Goal: Task Accomplishment & Management: Manage account settings

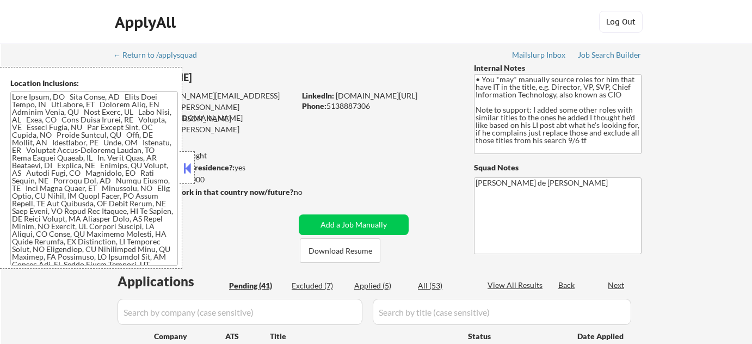
select select ""pending""
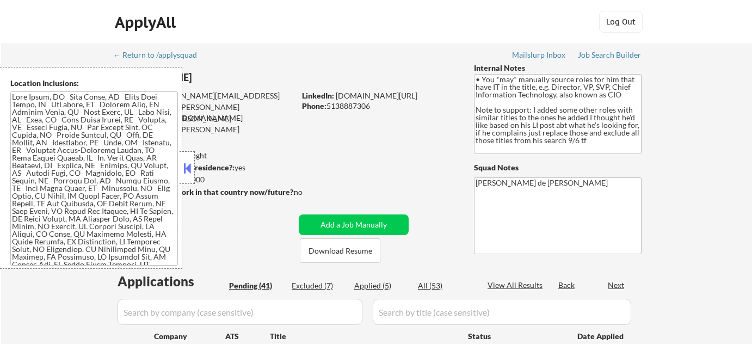
select select ""pending""
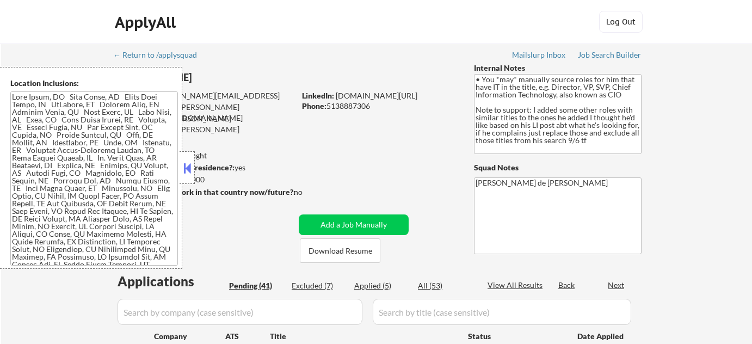
select select ""pending""
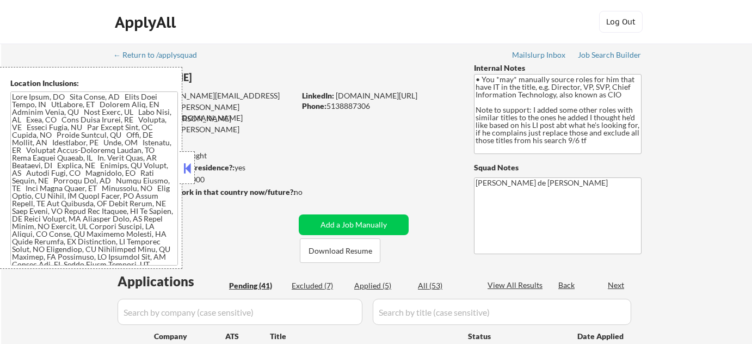
select select ""pending""
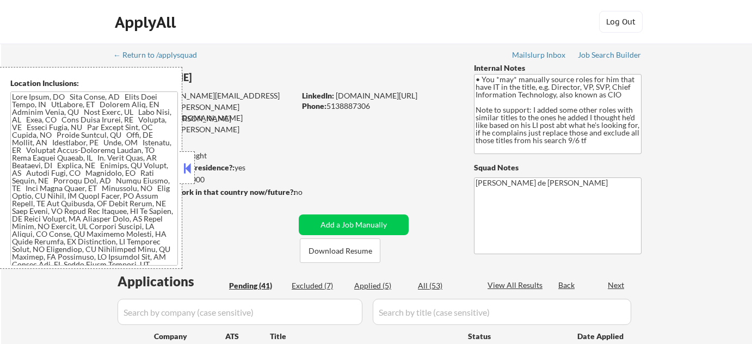
select select ""pending""
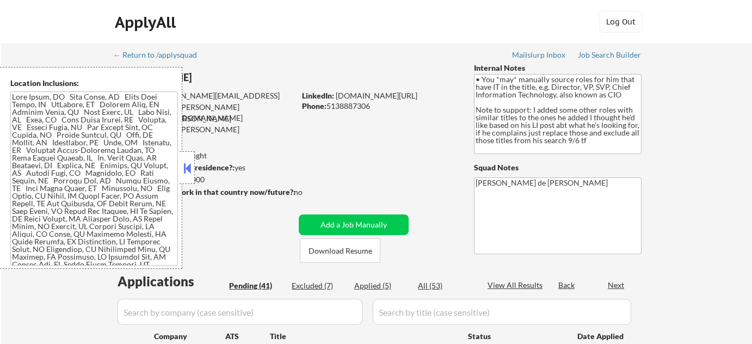
select select ""pending""
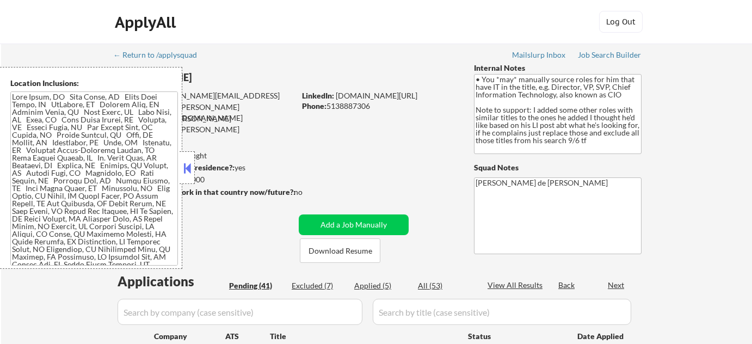
select select ""pending""
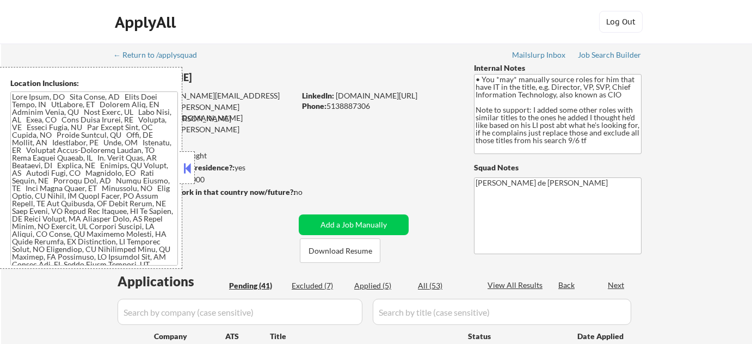
select select ""pending""
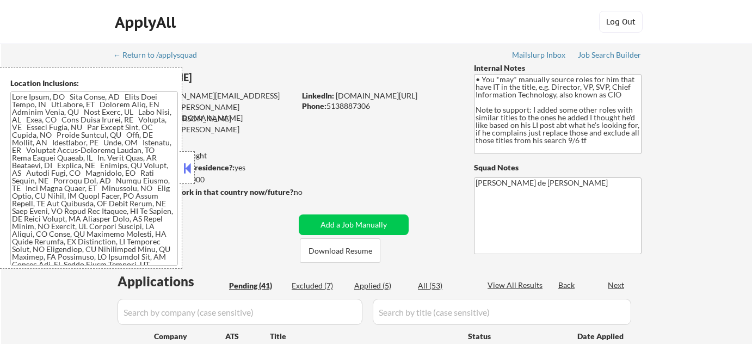
select select ""pending""
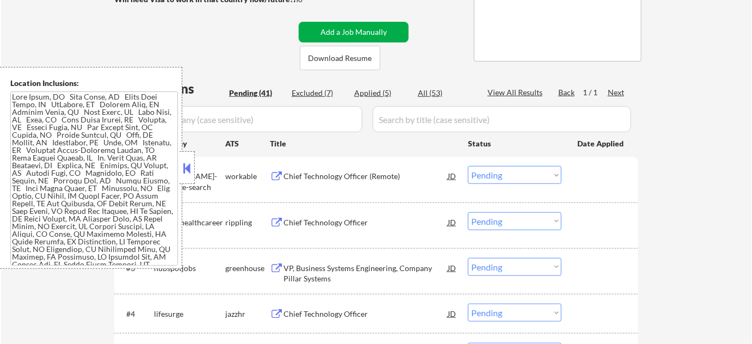
scroll to position [197, 0]
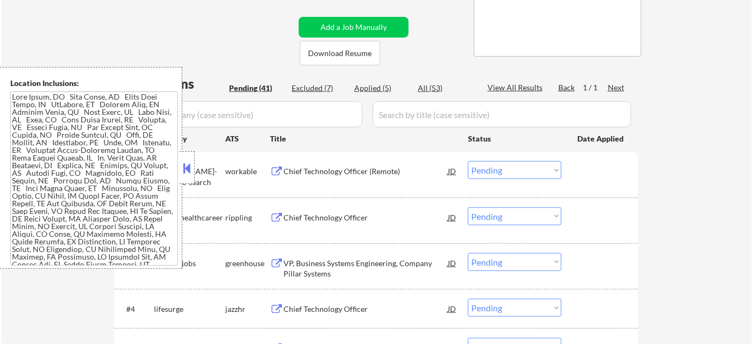
click at [191, 160] on button at bounding box center [187, 168] width 12 height 16
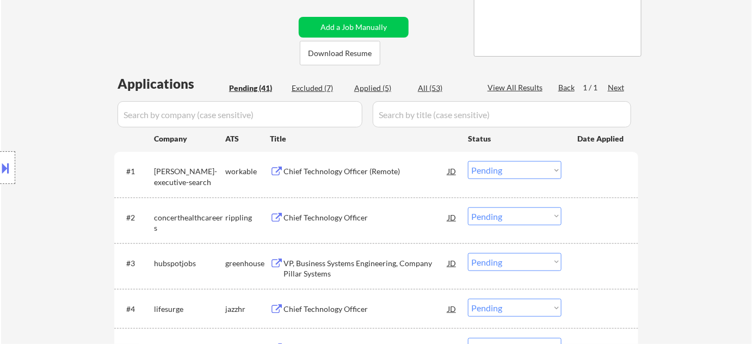
scroll to position [247, 0]
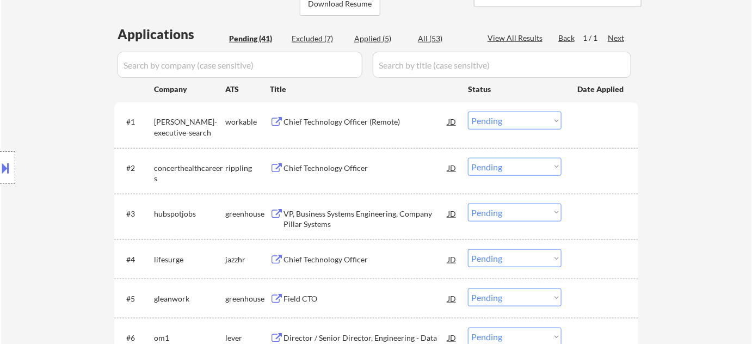
click at [323, 169] on div "Chief Technology Officer" at bounding box center [365, 168] width 164 height 11
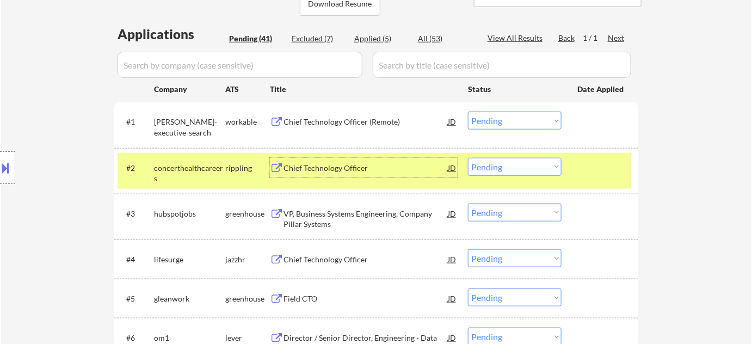
click at [536, 165] on select "Choose an option... Pending Applied Excluded (Questions) Excluded (Expired) Exc…" at bounding box center [515, 167] width 94 height 18
click at [468, 158] on select "Choose an option... Pending Applied Excluded (Questions) Excluded (Expired) Exc…" at bounding box center [515, 167] width 94 height 18
select select ""pending""
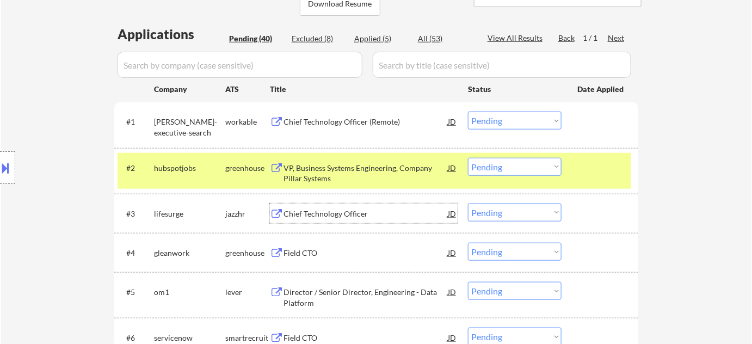
click at [334, 215] on div "Chief Technology Officer" at bounding box center [365, 213] width 164 height 11
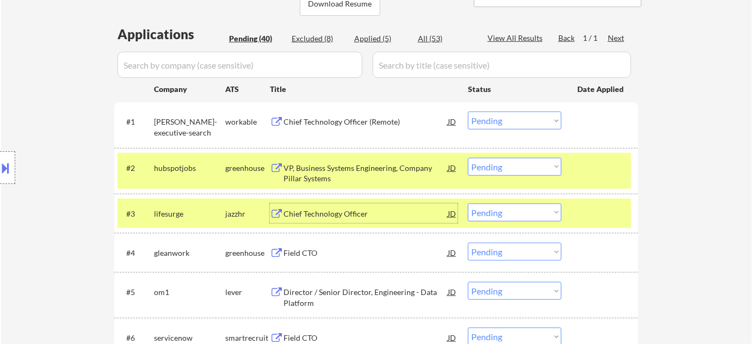
click at [491, 213] on select "Choose an option... Pending Applied Excluded (Questions) Excluded (Expired) Exc…" at bounding box center [515, 212] width 94 height 18
click at [468, 203] on select "Choose an option... Pending Applied Excluded (Questions) Excluded (Expired) Exc…" at bounding box center [515, 212] width 94 height 18
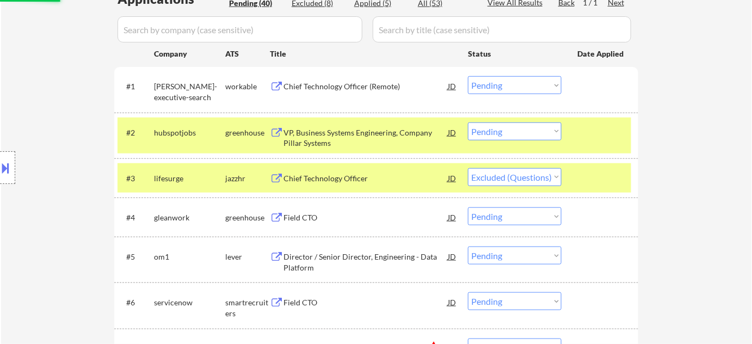
scroll to position [296, 0]
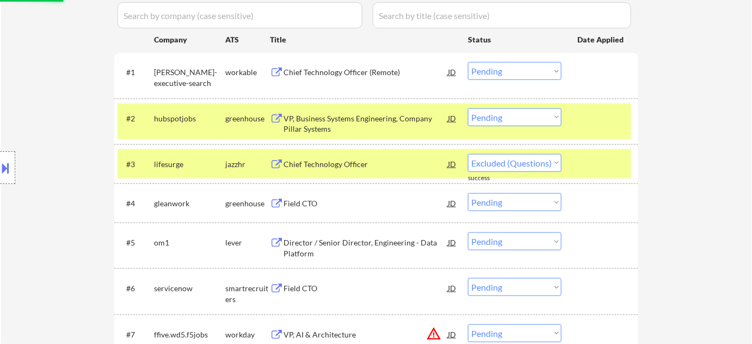
click at [288, 200] on div "Field CTO" at bounding box center [365, 203] width 164 height 11
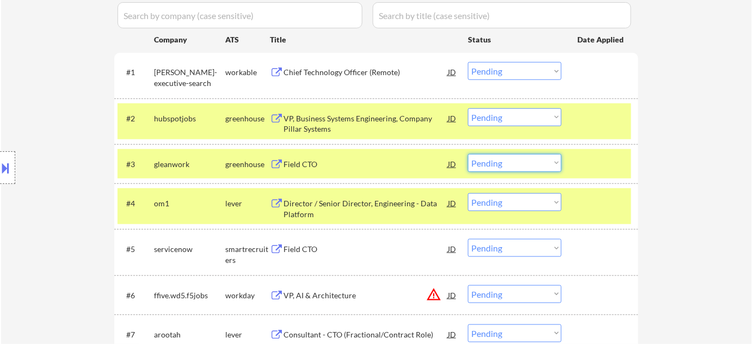
click at [500, 167] on select "Choose an option... Pending Applied Excluded (Questions) Excluded (Expired) Exc…" at bounding box center [515, 163] width 94 height 18
click at [468, 154] on select "Choose an option... Pending Applied Excluded (Questions) Excluded (Expired) Exc…" at bounding box center [515, 163] width 94 height 18
select select ""pending""
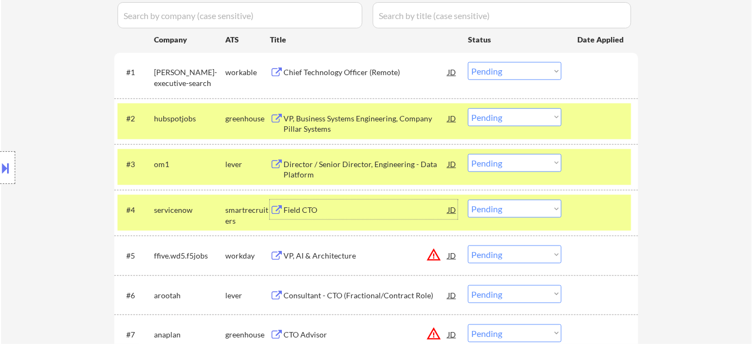
click at [290, 207] on div "Field CTO" at bounding box center [365, 210] width 164 height 11
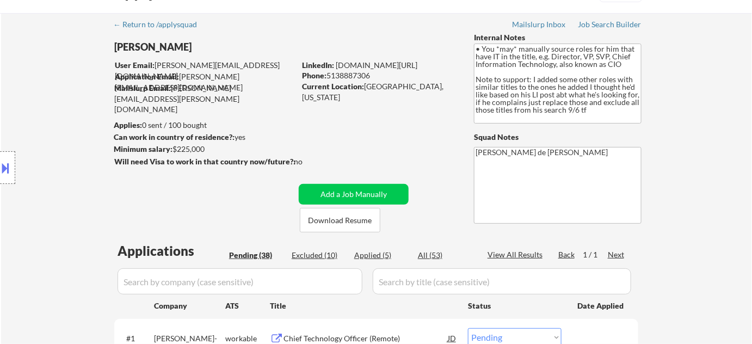
scroll to position [0, 0]
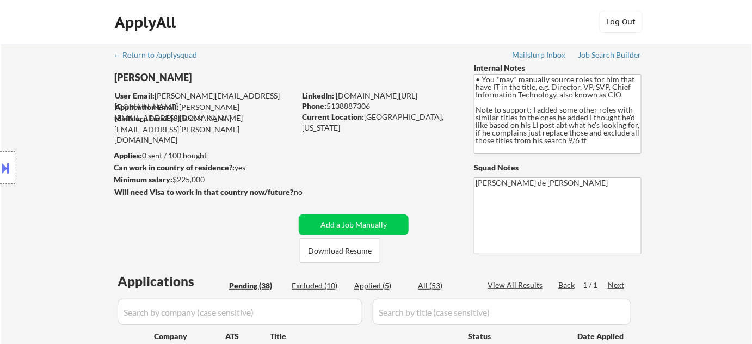
click at [3, 166] on button at bounding box center [6, 168] width 12 height 18
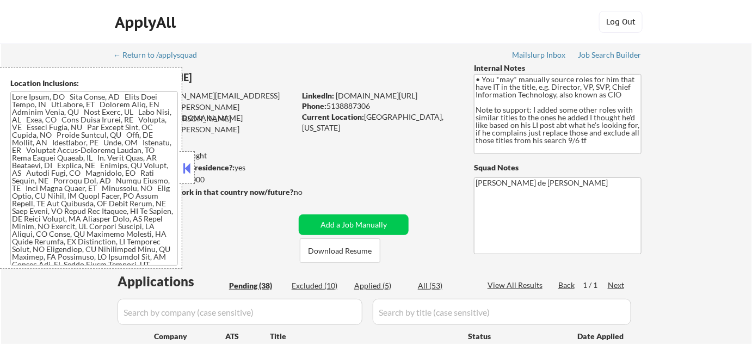
scroll to position [379, 0]
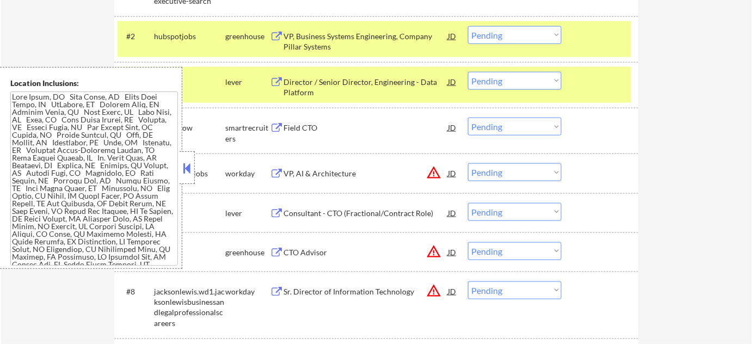
click at [188, 172] on button at bounding box center [187, 168] width 12 height 16
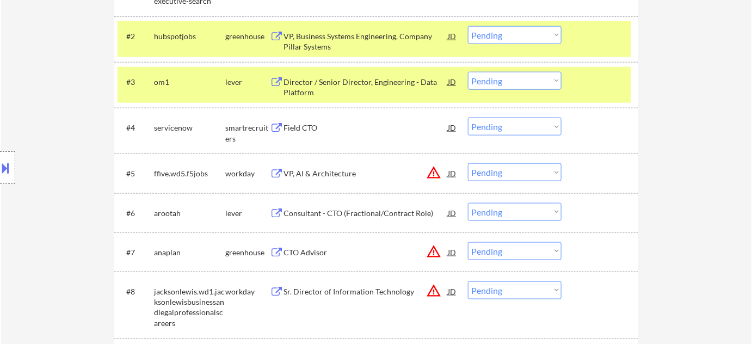
click at [503, 127] on select "Choose an option... Pending Applied Excluded (Questions) Excluded (Expired) Exc…" at bounding box center [515, 126] width 94 height 18
click at [468, 117] on select "Choose an option... Pending Applied Excluded (Questions) Excluded (Expired) Exc…" at bounding box center [515, 126] width 94 height 18
select select ""pending""
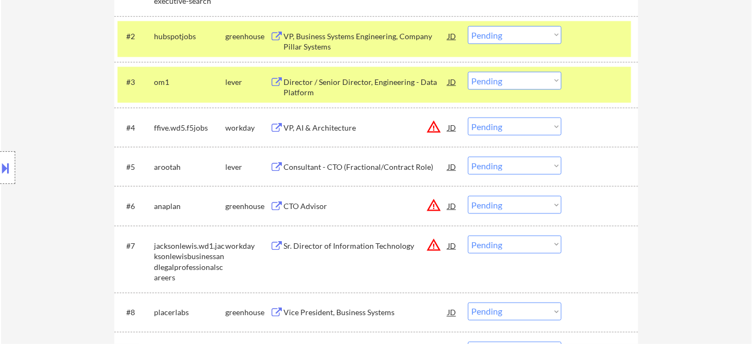
scroll to position [329, 0]
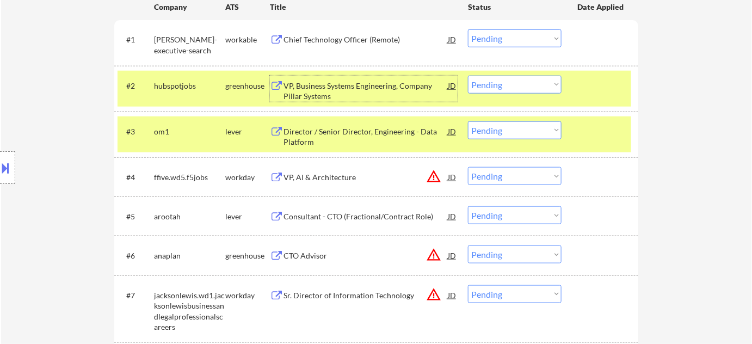
click at [312, 92] on div "VP, Business Systems Engineering, Company Pillar Systems" at bounding box center [365, 90] width 164 height 21
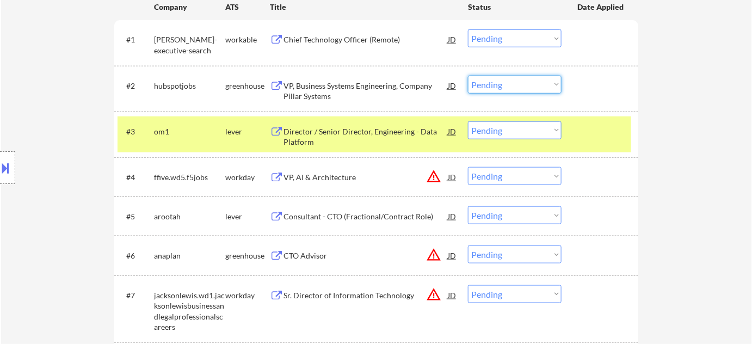
click at [494, 85] on select "Choose an option... Pending Applied Excluded (Questions) Excluded (Expired) Exc…" at bounding box center [515, 85] width 94 height 18
click at [468, 76] on select "Choose an option... Pending Applied Excluded (Questions) Excluded (Expired) Exc…" at bounding box center [515, 85] width 94 height 18
select select ""pending""
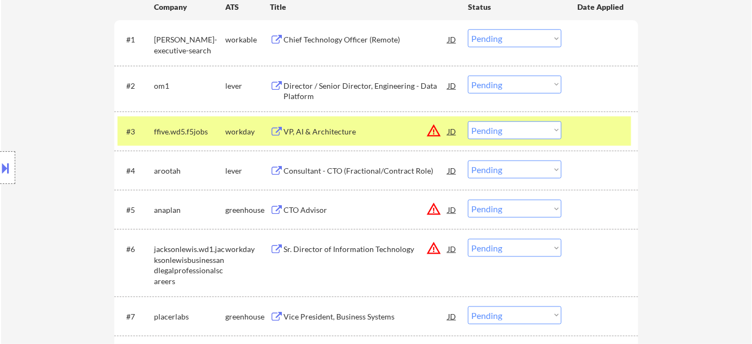
click at [302, 98] on div "Director / Senior Director, Engineering - Data Platform" at bounding box center [365, 90] width 164 height 21
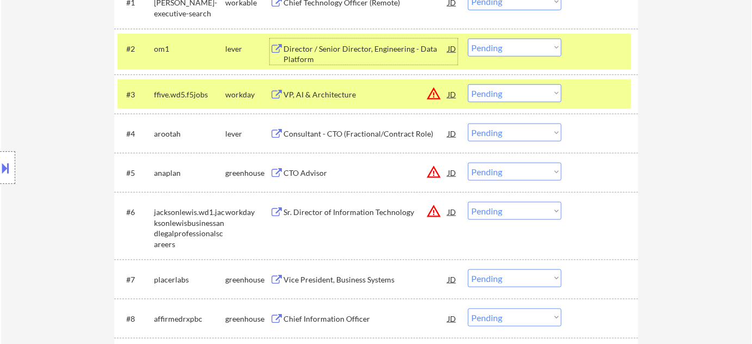
scroll to position [379, 0]
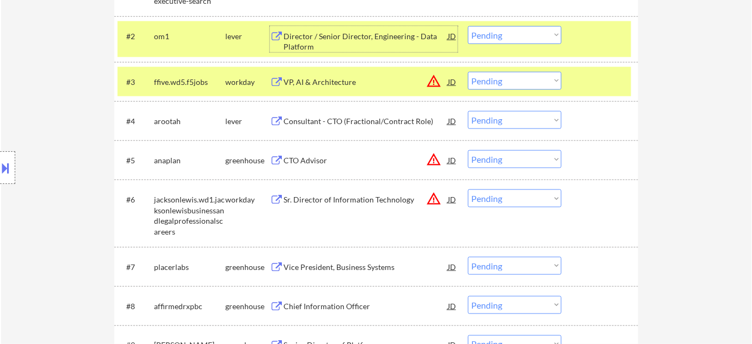
click at [313, 160] on div "CTO Advisor" at bounding box center [365, 160] width 164 height 11
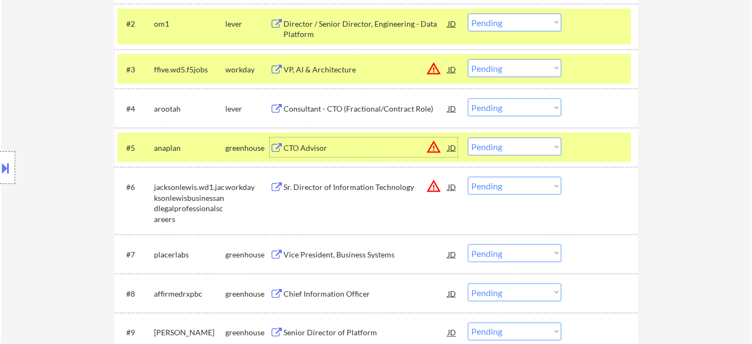
scroll to position [428, 0]
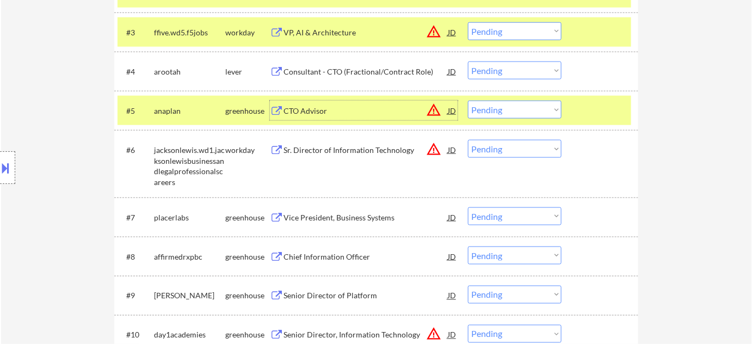
click at [324, 215] on div "Vice President, Business Systems" at bounding box center [365, 217] width 164 height 11
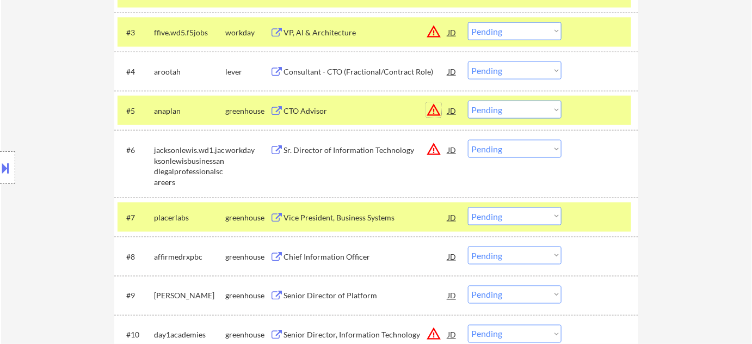
click at [432, 108] on button "warning_amber" at bounding box center [433, 109] width 15 height 15
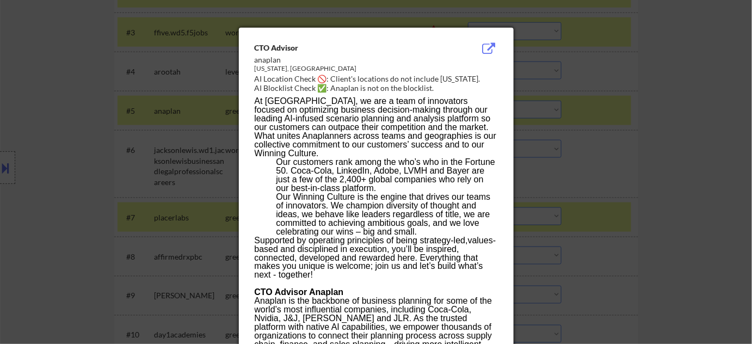
click at [678, 179] on div at bounding box center [376, 172] width 752 height 344
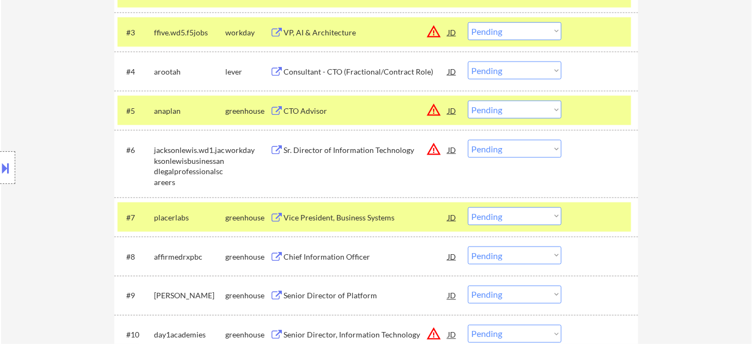
click at [534, 106] on select "Choose an option... Pending Applied Excluded (Questions) Excluded (Expired) Exc…" at bounding box center [515, 110] width 94 height 18
click at [468, 101] on select "Choose an option... Pending Applied Excluded (Questions) Excluded (Expired) Exc…" at bounding box center [515, 110] width 94 height 18
select select ""pending""
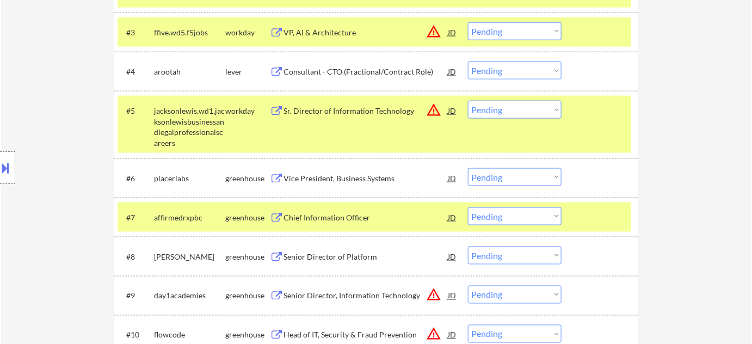
scroll to position [0, 0]
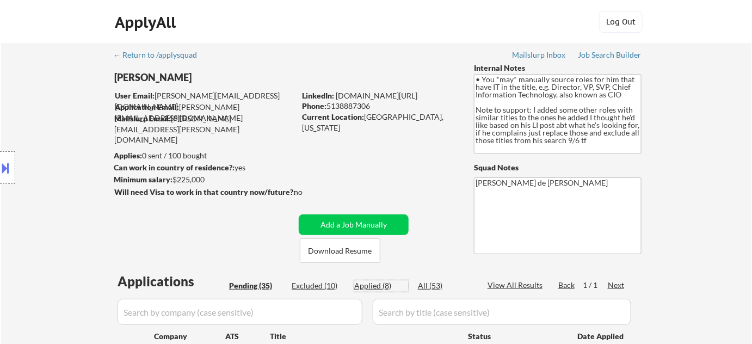
click at [365, 285] on div "Applied (8)" at bounding box center [381, 285] width 54 height 11
select select ""applied""
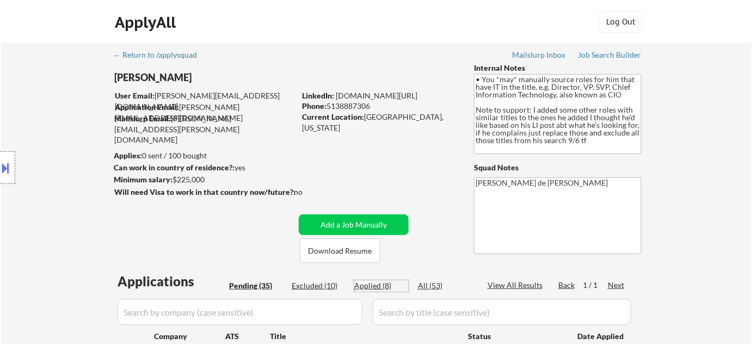
select select ""applied""
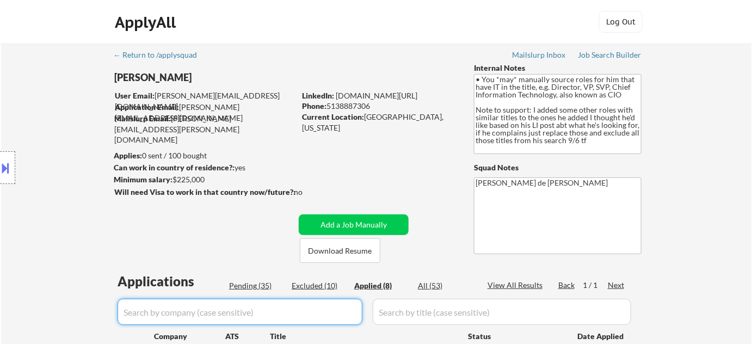
click at [299, 315] on input "input" at bounding box center [239, 312] width 245 height 26
type input "p"
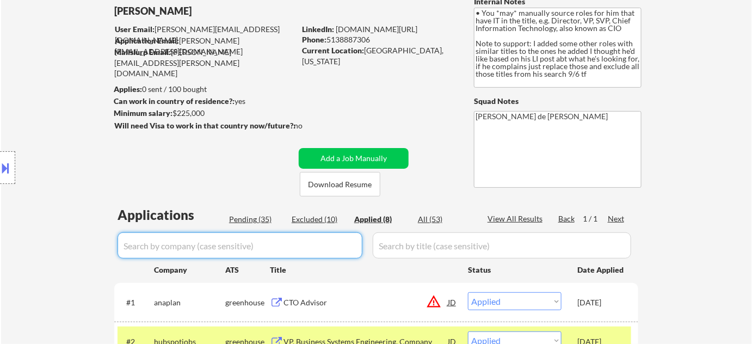
scroll to position [57, 0]
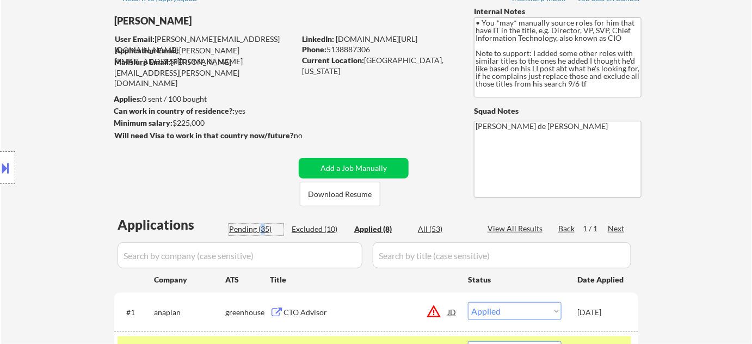
click at [261, 227] on div "Pending (35)" at bounding box center [256, 229] width 54 height 11
select select ""pending""
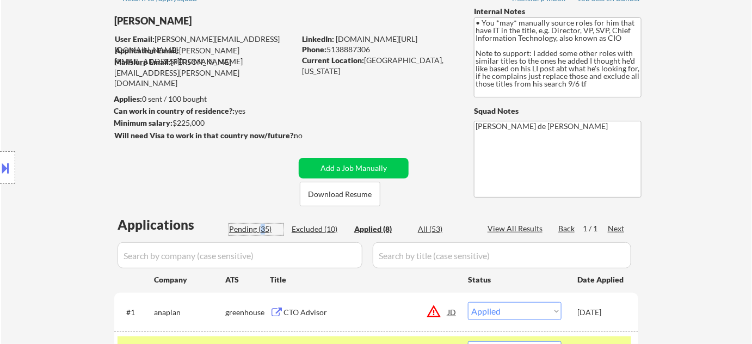
select select ""pending""
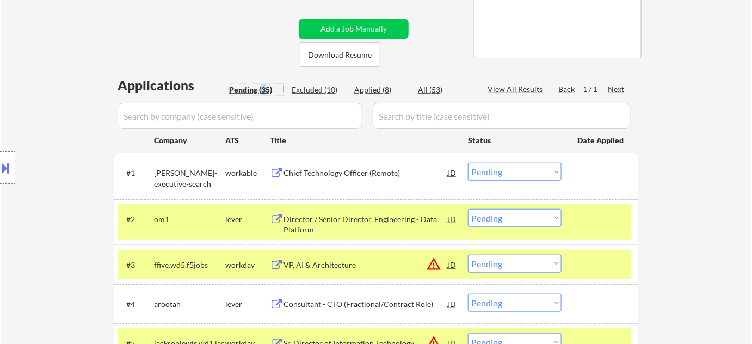
scroll to position [205, 0]
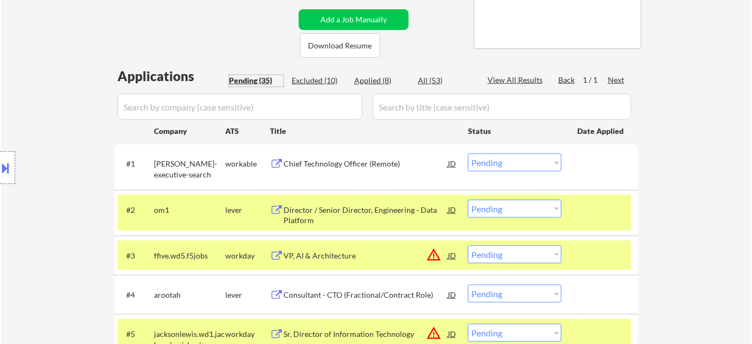
click at [338, 164] on div "Chief Technology Officer (Remote)" at bounding box center [365, 163] width 164 height 11
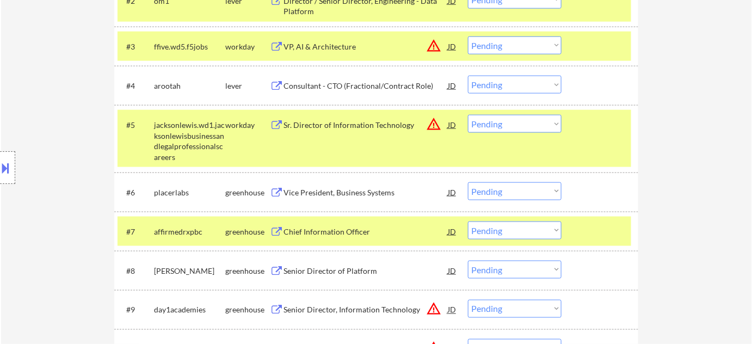
scroll to position [453, 0]
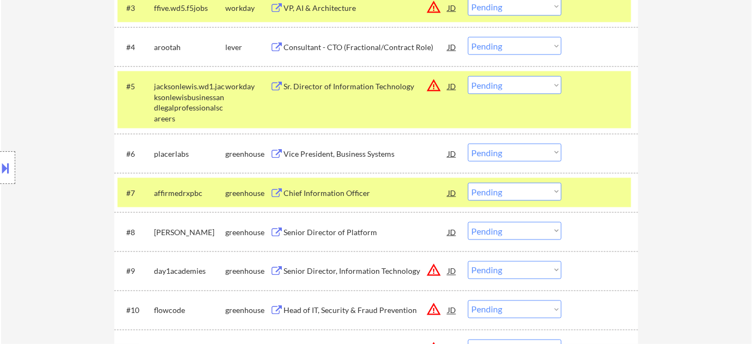
click at [503, 157] on select "Choose an option... Pending Applied Excluded (Questions) Excluded (Expired) Exc…" at bounding box center [515, 153] width 94 height 18
click at [468, 144] on select "Choose an option... Pending Applied Excluded (Questions) Excluded (Expired) Exc…" at bounding box center [515, 153] width 94 height 18
select select ""pending""
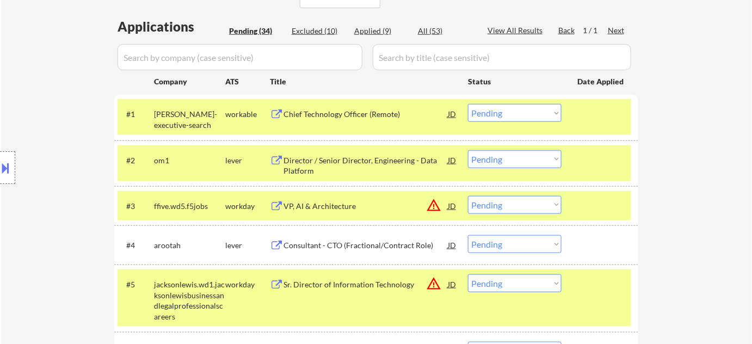
scroll to position [205, 0]
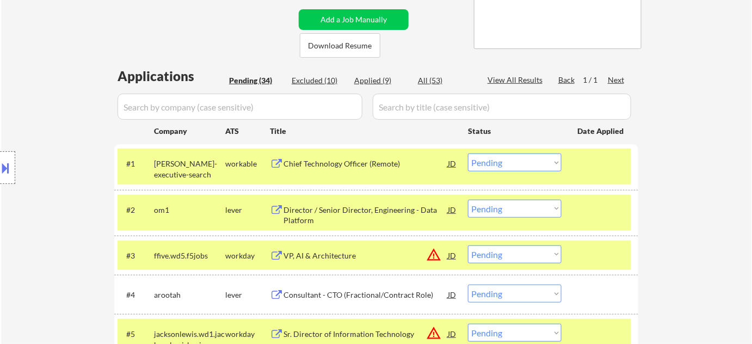
click at [521, 162] on select "Choose an option... Pending Applied Excluded (Questions) Excluded (Expired) Exc…" at bounding box center [515, 162] width 94 height 18
click at [468, 153] on select "Choose an option... Pending Applied Excluded (Questions) Excluded (Expired) Exc…" at bounding box center [515, 162] width 94 height 18
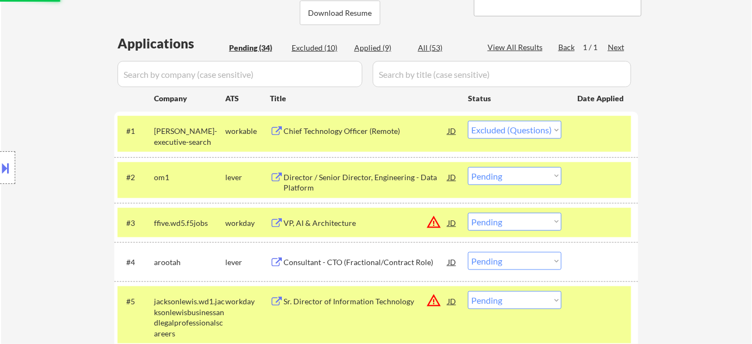
scroll to position [255, 0]
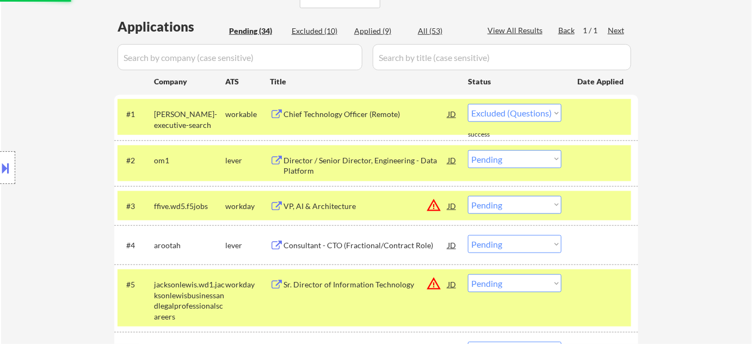
select select ""pending""
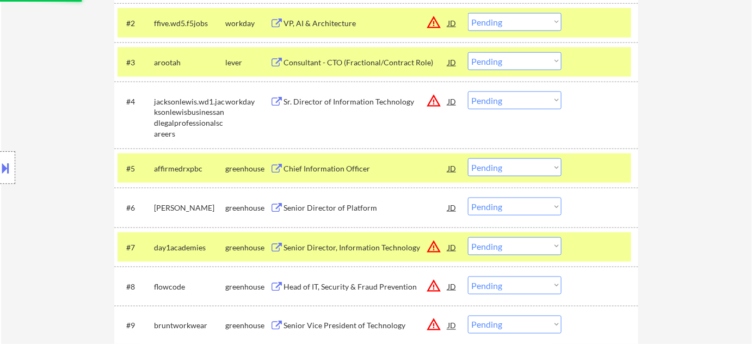
scroll to position [403, 0]
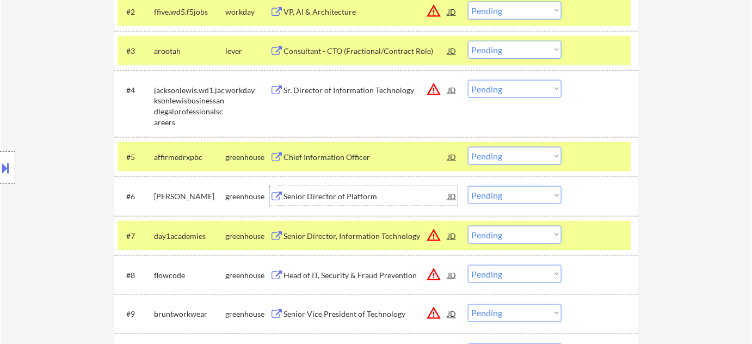
click at [321, 191] on div "Senior Director of Platform" at bounding box center [365, 196] width 164 height 11
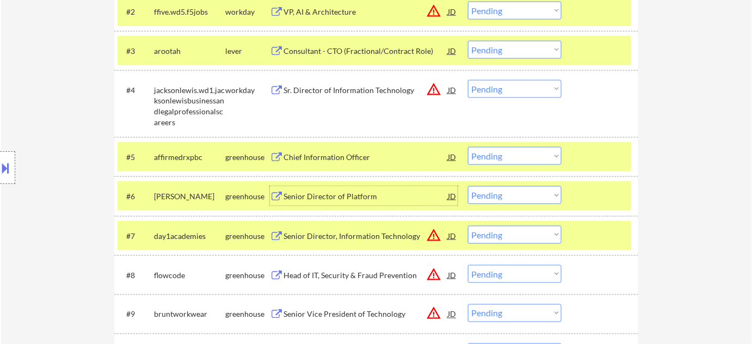
click at [506, 202] on select "Choose an option... Pending Applied Excluded (Questions) Excluded (Expired) Exc…" at bounding box center [515, 195] width 94 height 18
click at [468, 186] on select "Choose an option... Pending Applied Excluded (Questions) Excluded (Expired) Exc…" at bounding box center [515, 195] width 94 height 18
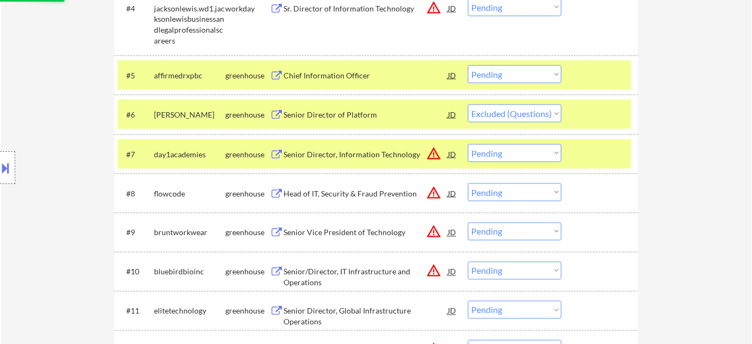
scroll to position [501, 0]
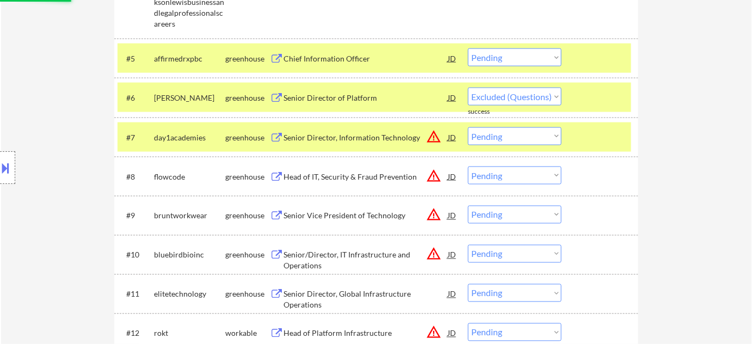
select select ""pending""
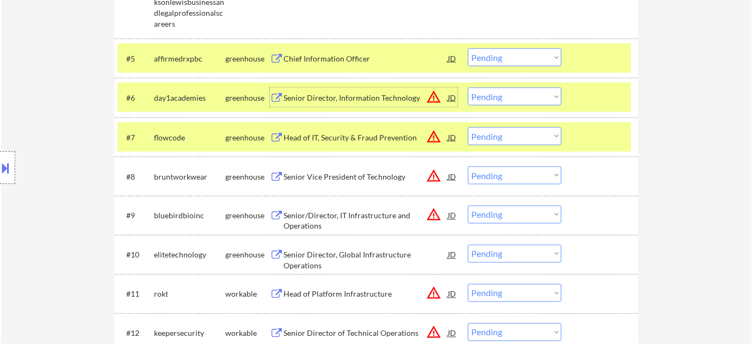
click at [351, 94] on div "Senior Director, Information Technology" at bounding box center [365, 97] width 164 height 11
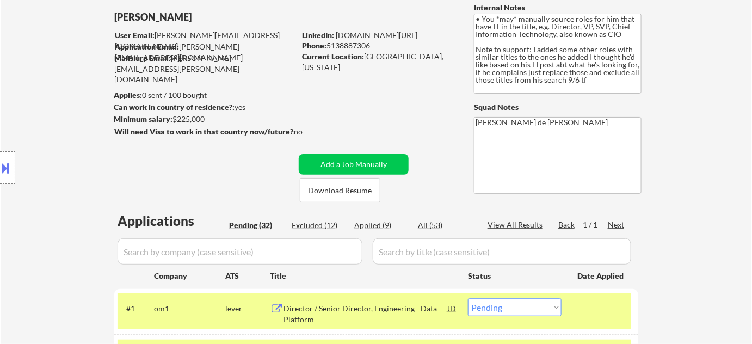
scroll to position [0, 0]
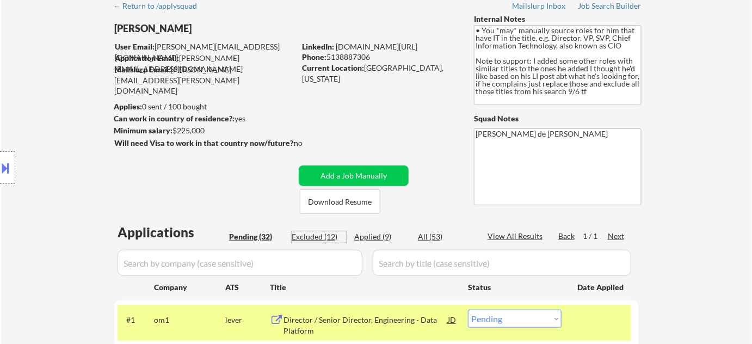
click at [329, 235] on div "Excluded (12)" at bounding box center [319, 236] width 54 height 11
select select ""excluded""
select select ""excluded__expired_""
select select ""excluded""
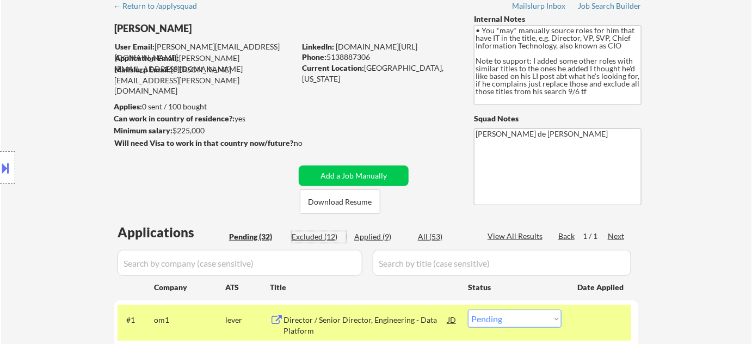
select select ""excluded__expired_""
select select ""excluded__bad_match_""
select select ""excluded""
select select ""excluded__bad_match_""
select select ""excluded__expired_""
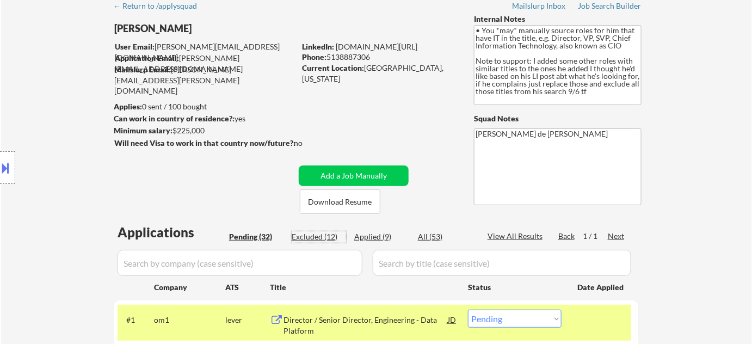
select select ""excluded__salary_""
select select ""excluded__bad_match_""
select select ""excluded__salary_""
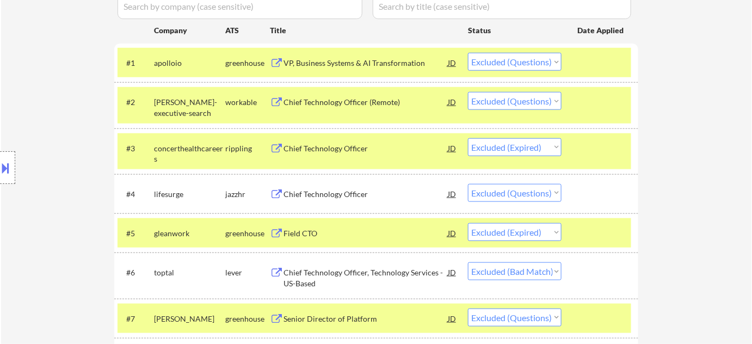
scroll to position [296, 0]
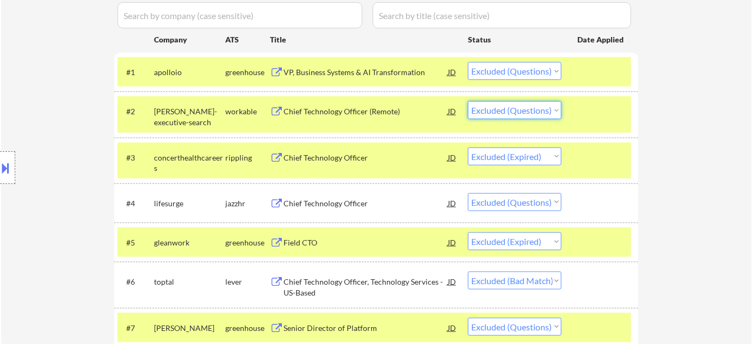
click at [522, 110] on select "Choose an option... Pending Applied Excluded (Questions) Excluded (Expired) Exc…" at bounding box center [515, 110] width 94 height 18
select select ""excluded__bad_match_""
click at [468, 101] on select "Choose an option... Pending Applied Excluded (Questions) Excluded (Expired) Exc…" at bounding box center [515, 110] width 94 height 18
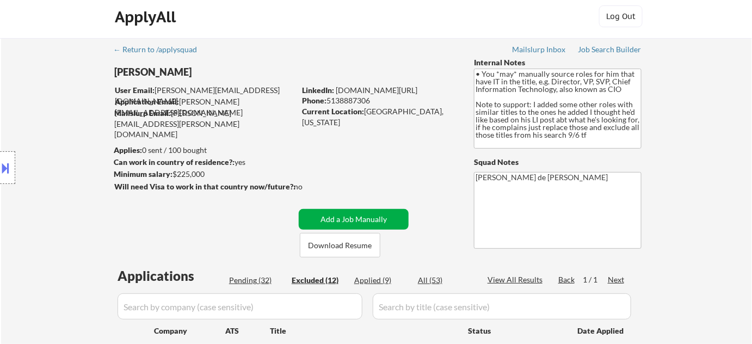
scroll to position [0, 0]
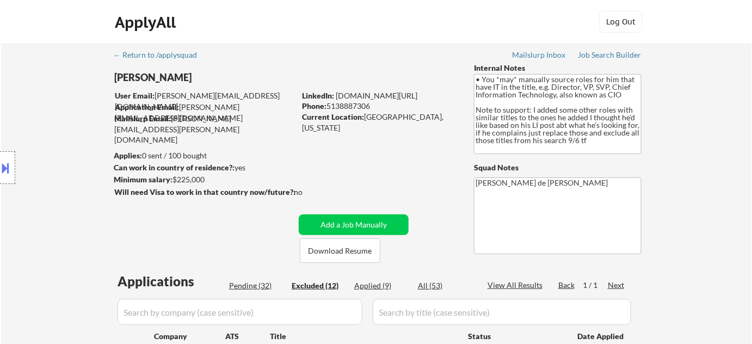
click at [260, 286] on div "Pending (32)" at bounding box center [256, 285] width 54 height 11
select select ""pending""
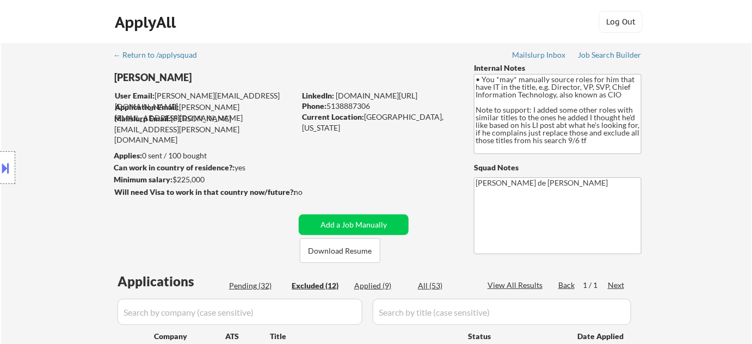
select select ""pending""
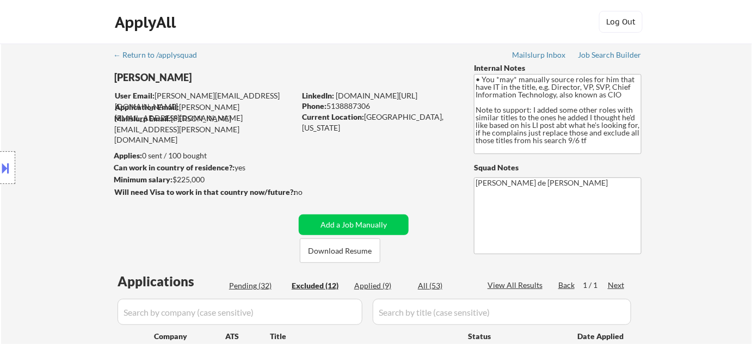
select select ""pending""
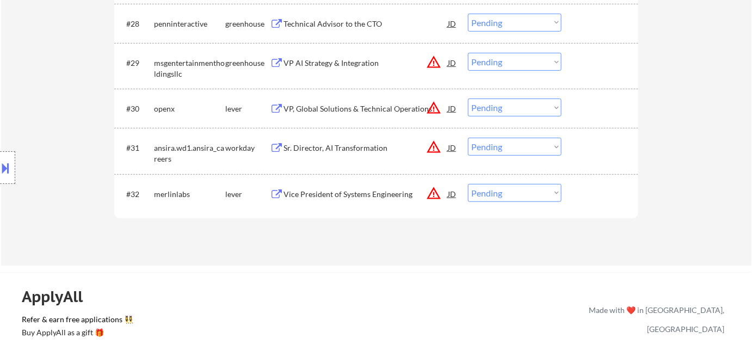
scroll to position [1488, 0]
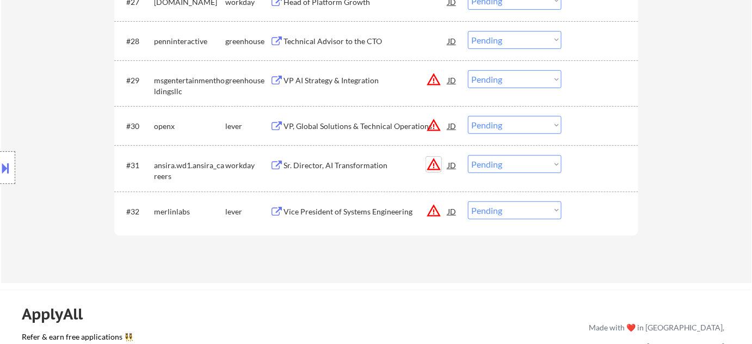
click at [433, 164] on button "warning_amber" at bounding box center [433, 164] width 15 height 15
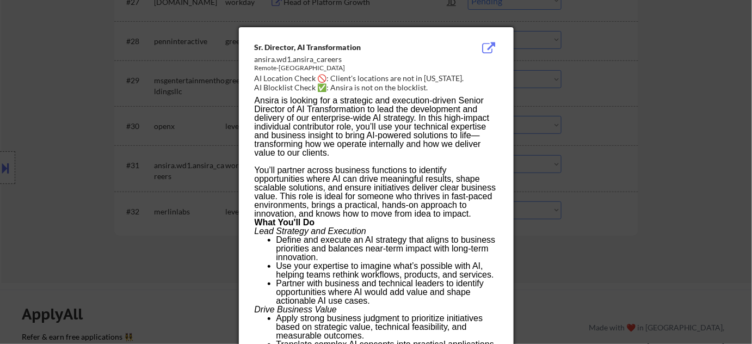
click at [653, 232] on div at bounding box center [376, 172] width 752 height 344
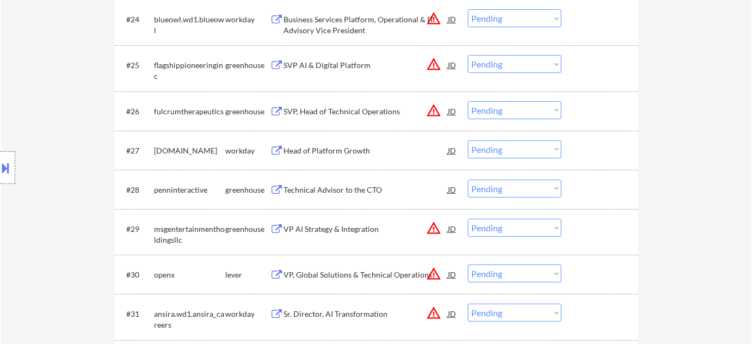
scroll to position [1290, 0]
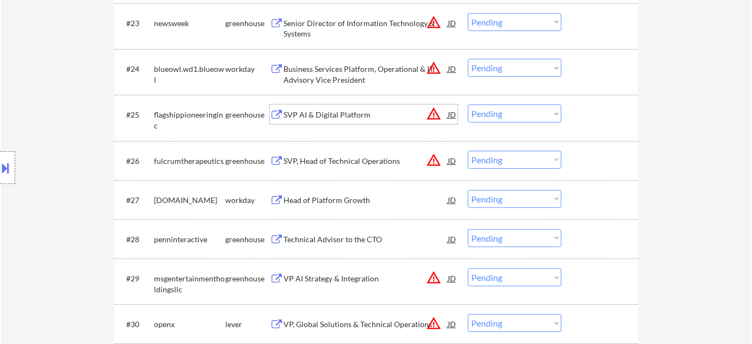
click at [348, 113] on div "SVP AI & Digital Platform" at bounding box center [365, 114] width 164 height 11
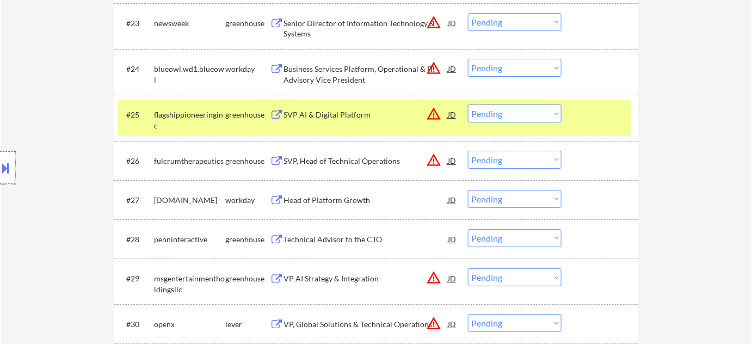
click at [0, 177] on div at bounding box center [7, 167] width 15 height 33
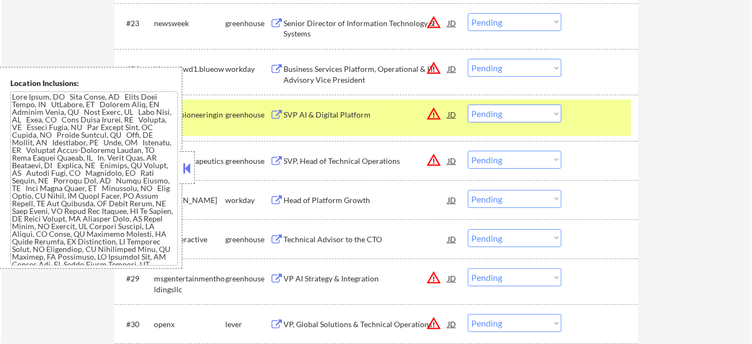
scroll to position [603, 0]
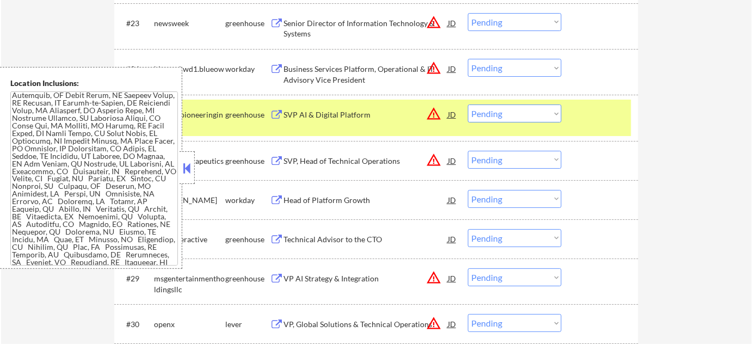
click at [185, 170] on button at bounding box center [187, 168] width 12 height 16
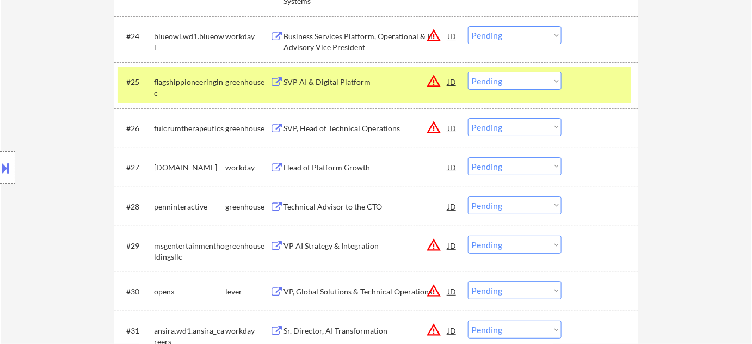
scroll to position [1339, 0]
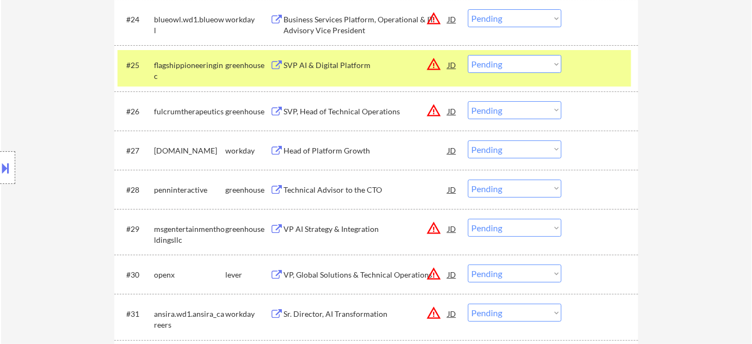
click at [2, 165] on button at bounding box center [6, 168] width 12 height 18
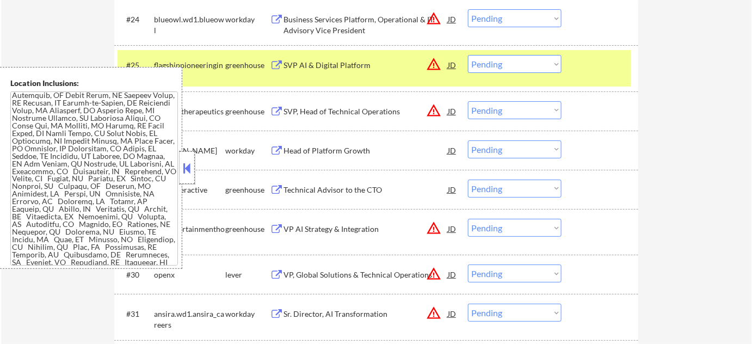
click at [193, 173] on div at bounding box center [186, 167] width 15 height 33
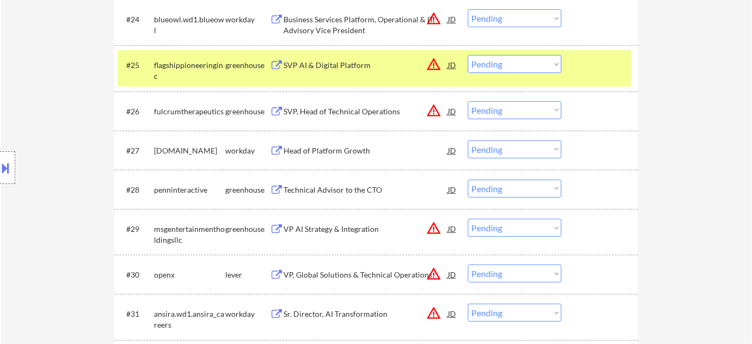
click at [432, 68] on button "warning_amber" at bounding box center [433, 64] width 15 height 15
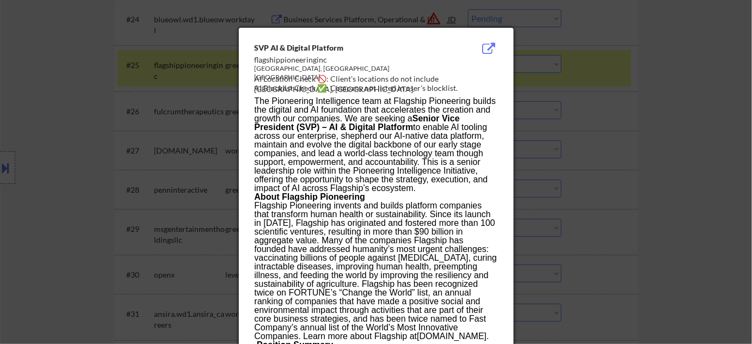
click at [632, 110] on div at bounding box center [376, 172] width 752 height 344
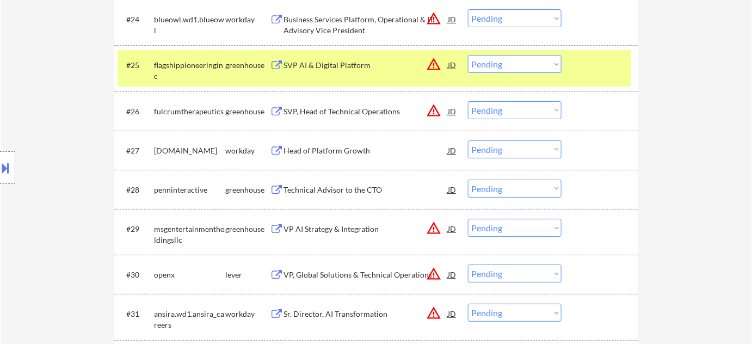
click at [510, 63] on select "Choose an option... Pending Applied Excluded (Questions) Excluded (Expired) Exc…" at bounding box center [515, 64] width 94 height 18
click at [468, 55] on select "Choose an option... Pending Applied Excluded (Questions) Excluded (Expired) Exc…" at bounding box center [515, 64] width 94 height 18
select select ""pending""
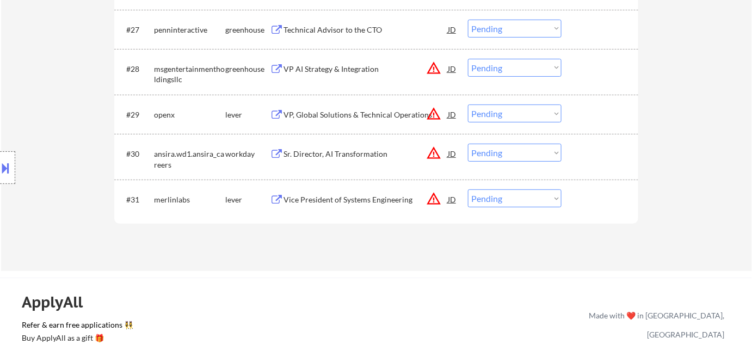
scroll to position [1438, 0]
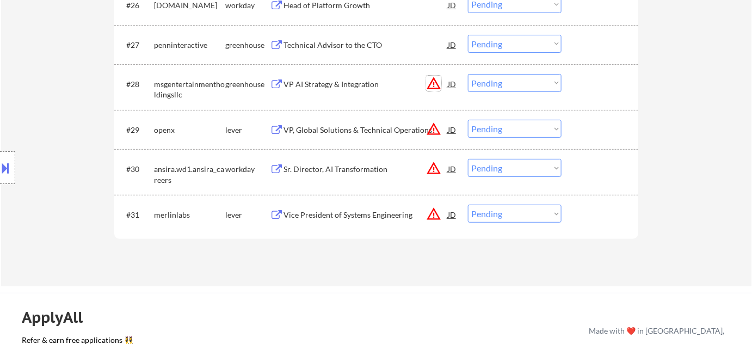
click at [435, 80] on button "warning_amber" at bounding box center [433, 83] width 15 height 15
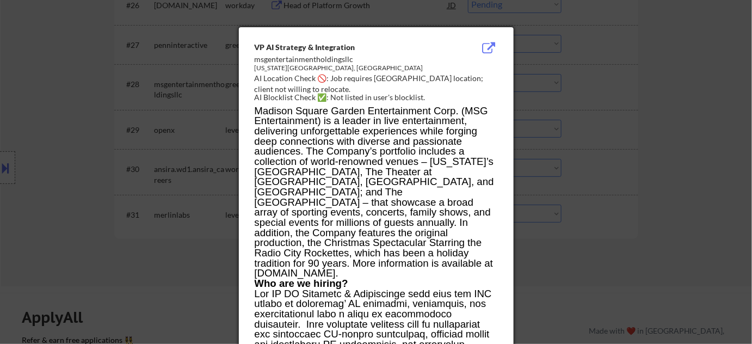
drag, startPoint x: 604, startPoint y: 119, endPoint x: 594, endPoint y: 121, distance: 9.5
click at [605, 120] on div at bounding box center [376, 172] width 752 height 344
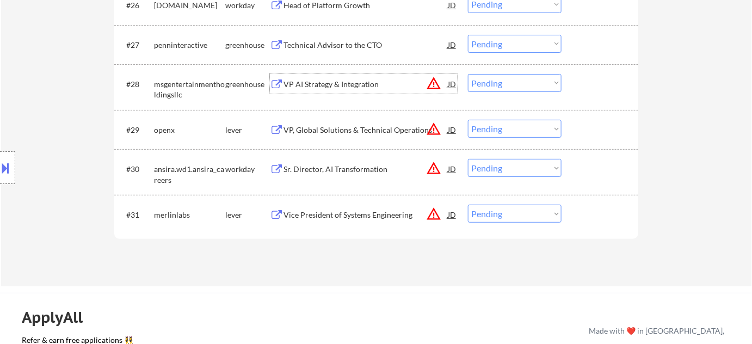
click at [339, 83] on div "VP AI Strategy & Integration" at bounding box center [365, 84] width 164 height 11
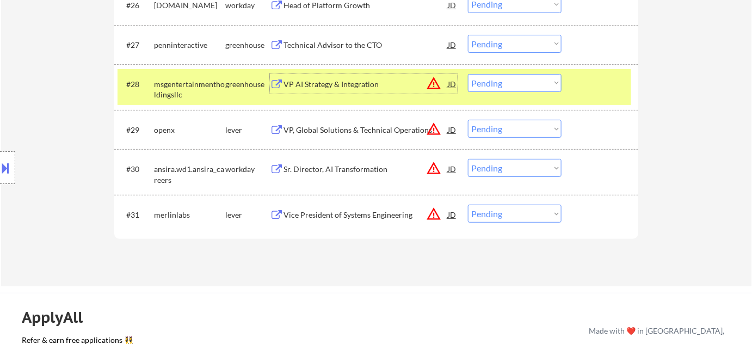
click at [433, 84] on button "warning_amber" at bounding box center [433, 83] width 15 height 15
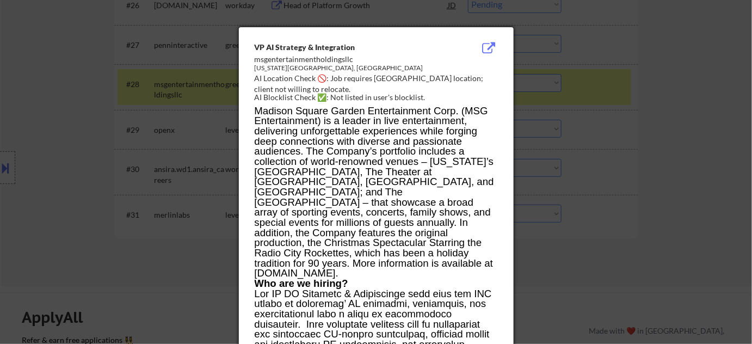
click at [633, 153] on div at bounding box center [376, 172] width 752 height 344
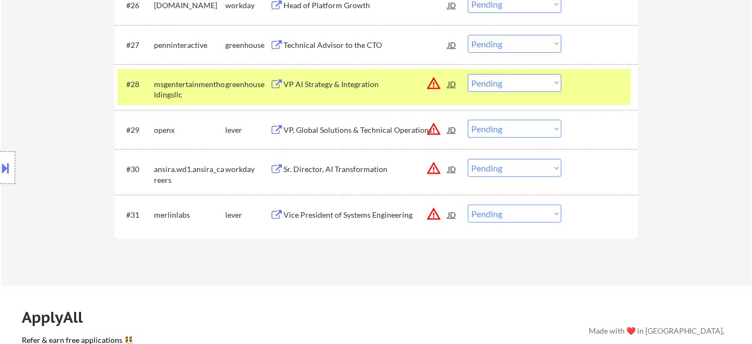
click at [532, 82] on select "Choose an option... Pending Applied Excluded (Questions) Excluded (Expired) Exc…" at bounding box center [515, 83] width 94 height 18
click at [468, 74] on select "Choose an option... Pending Applied Excluded (Questions) Excluded (Expired) Exc…" at bounding box center [515, 83] width 94 height 18
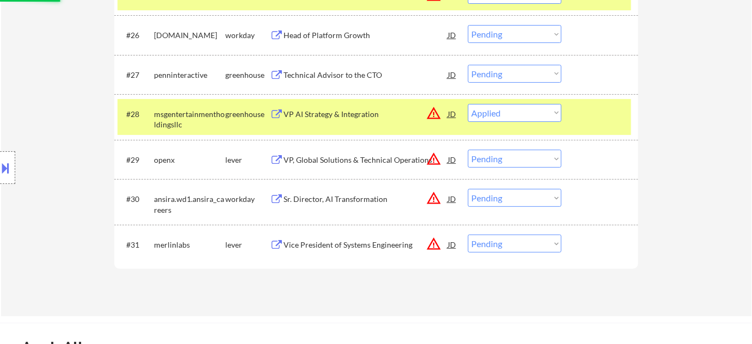
scroll to position [1389, 0]
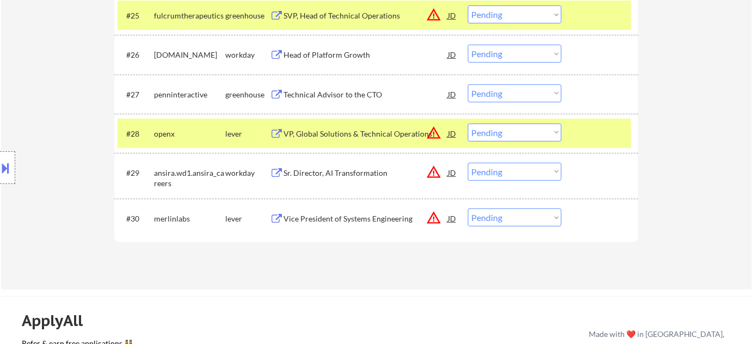
click at [386, 132] on div "VP, Global Solutions & Technical Operations" at bounding box center [365, 133] width 164 height 11
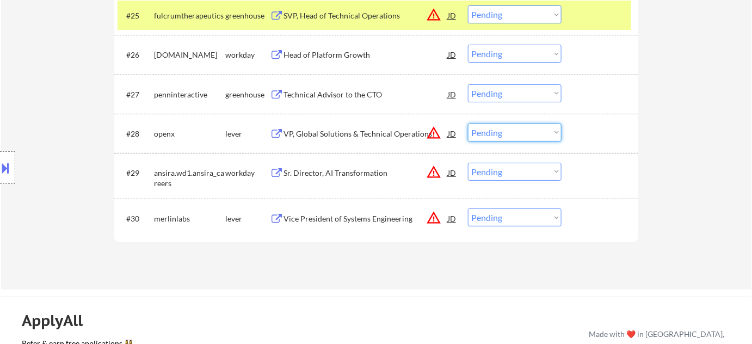
click at [510, 132] on select "Choose an option... Pending Applied Excluded (Questions) Excluded (Expired) Exc…" at bounding box center [515, 132] width 94 height 18
click at [468, 123] on select "Choose an option... Pending Applied Excluded (Questions) Excluded (Expired) Exc…" at bounding box center [515, 132] width 94 height 18
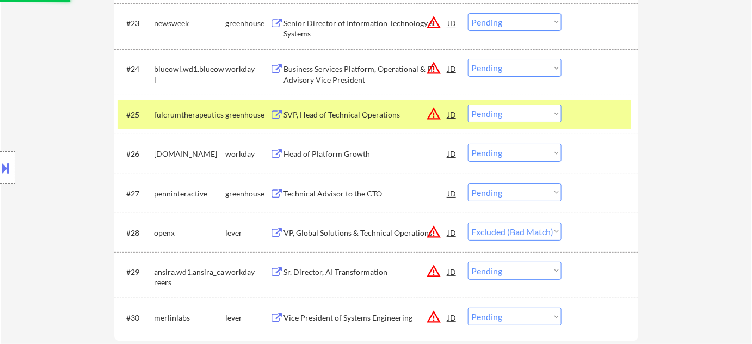
scroll to position [1240, 0]
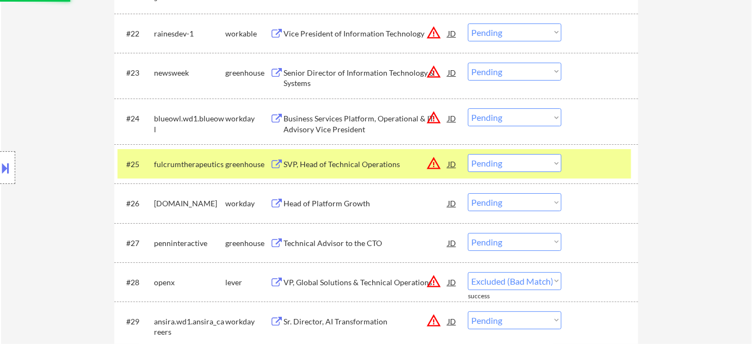
select select ""pending""
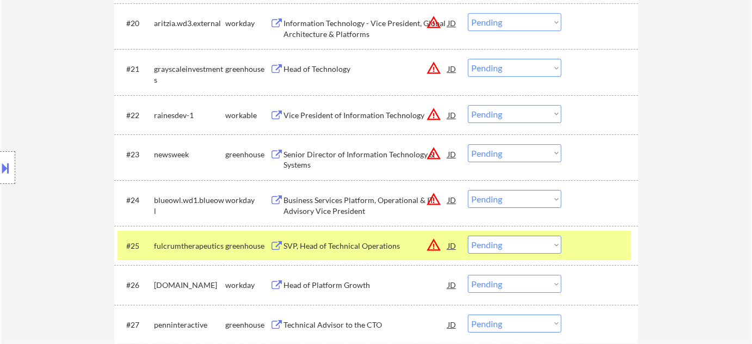
scroll to position [1141, 0]
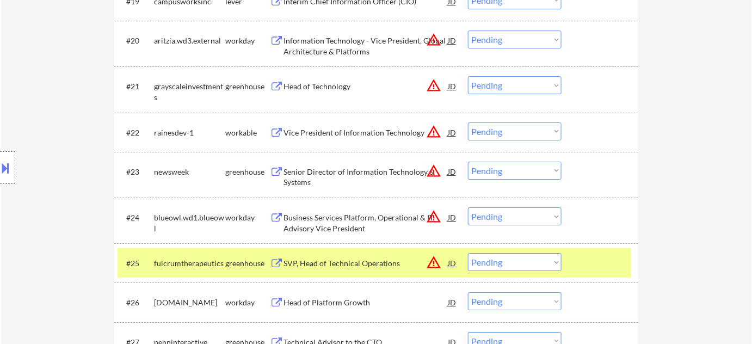
click at [312, 168] on div "Senior Director of Information Technology & Systems" at bounding box center [365, 176] width 164 height 21
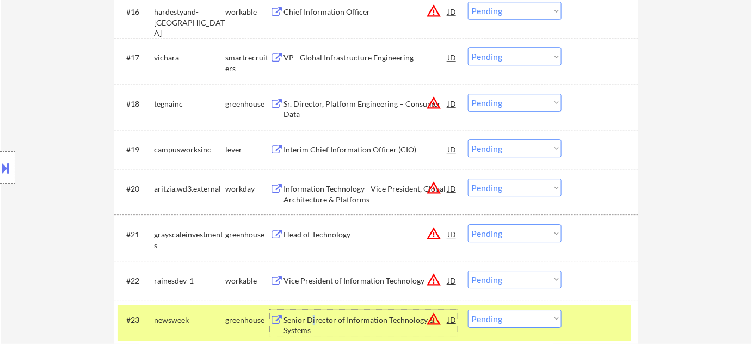
scroll to position [1043, 0]
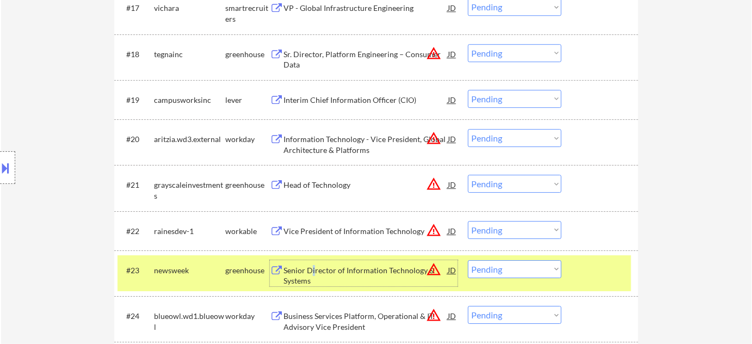
drag, startPoint x: 496, startPoint y: 265, endPoint x: 495, endPoint y: 259, distance: 6.1
click at [496, 265] on select "Choose an option... Pending Applied Excluded (Questions) Excluded (Expired) Exc…" at bounding box center [515, 269] width 94 height 18
click at [468, 260] on select "Choose an option... Pending Applied Excluded (Questions) Excluded (Expired) Exc…" at bounding box center [515, 269] width 94 height 18
select select ""pending""
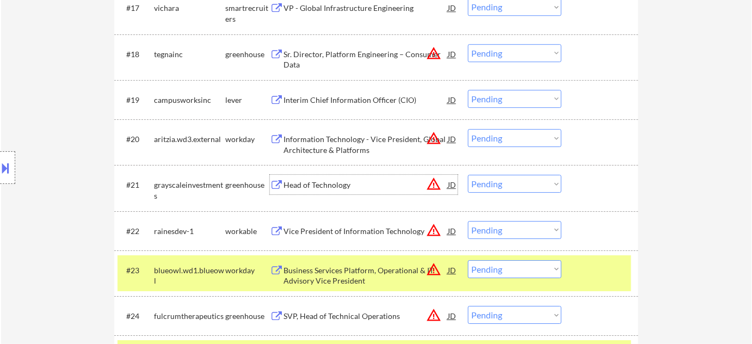
click at [319, 188] on div "Head of Technology" at bounding box center [365, 184] width 164 height 11
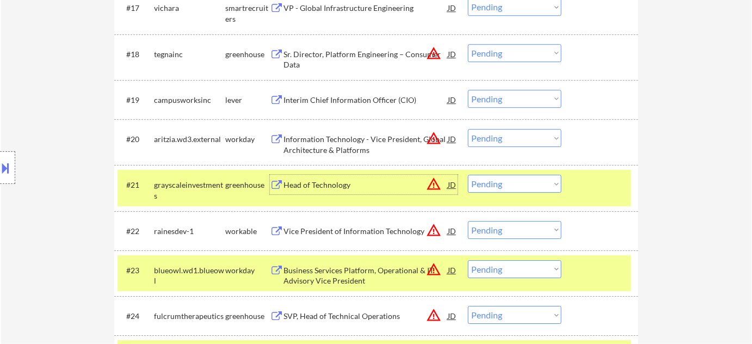
click at [0, 162] on button at bounding box center [6, 168] width 12 height 18
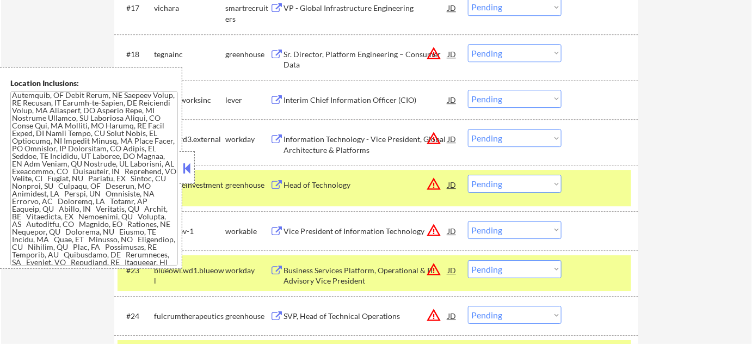
click at [188, 166] on button at bounding box center [187, 168] width 12 height 16
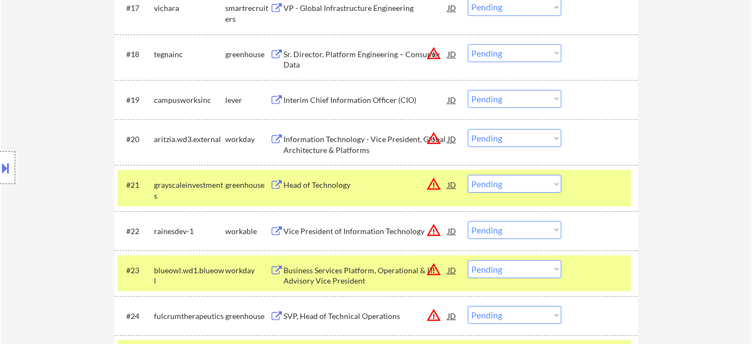
click at [394, 230] on div "Vice President of Information Technology" at bounding box center [365, 231] width 164 height 11
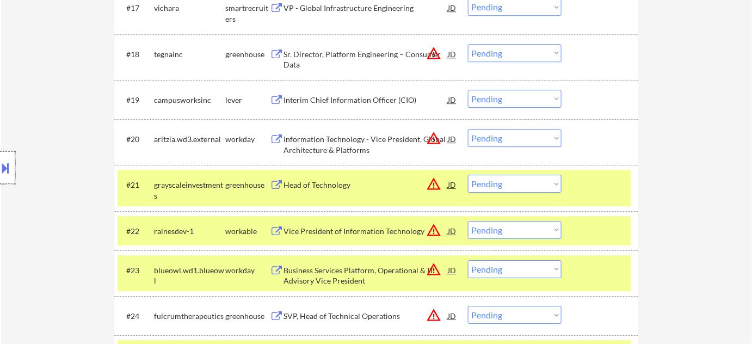
click at [14, 167] on div at bounding box center [7, 167] width 15 height 33
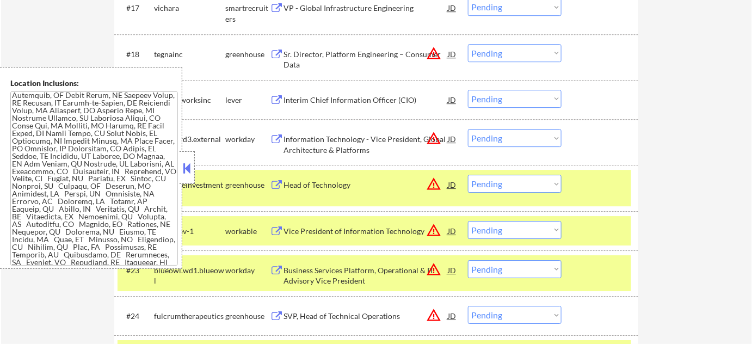
drag, startPoint x: 193, startPoint y: 172, endPoint x: 213, endPoint y: 89, distance: 85.1
click at [193, 170] on button at bounding box center [187, 168] width 12 height 16
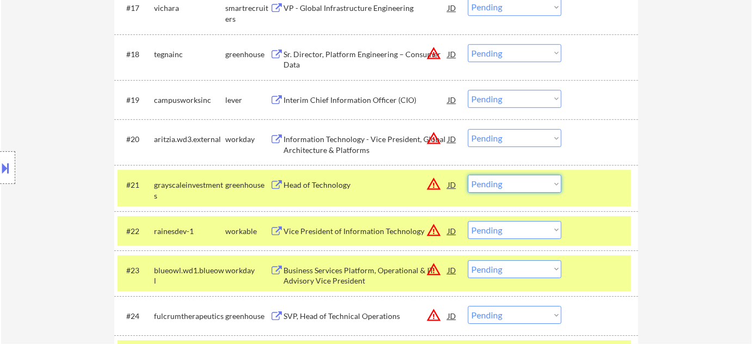
click at [506, 187] on select "Choose an option... Pending Applied Excluded (Questions) Excluded (Expired) Exc…" at bounding box center [515, 184] width 94 height 18
click at [468, 175] on select "Choose an option... Pending Applied Excluded (Questions) Excluded (Expired) Exc…" at bounding box center [515, 184] width 94 height 18
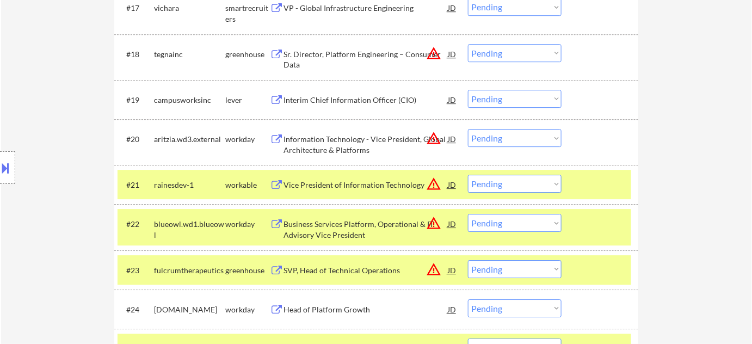
click at [374, 187] on div "Vice President of Information Technology" at bounding box center [365, 184] width 164 height 11
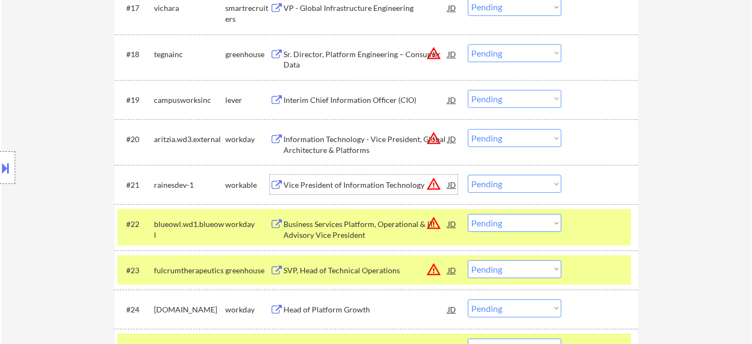
click at [497, 187] on select "Choose an option... Pending Applied Excluded (Questions) Excluded (Expired) Exc…" at bounding box center [515, 184] width 94 height 18
click at [468, 175] on select "Choose an option... Pending Applied Excluded (Questions) Excluded (Expired) Exc…" at bounding box center [515, 184] width 94 height 18
select select ""pending""
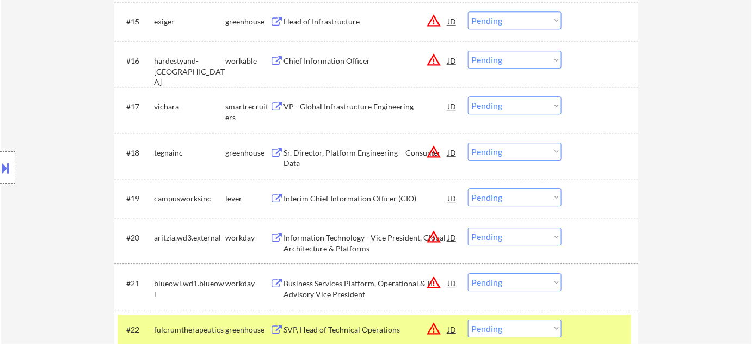
scroll to position [944, 0]
click at [349, 200] on div "Interim Chief Information Officer (CIO)" at bounding box center [365, 199] width 164 height 11
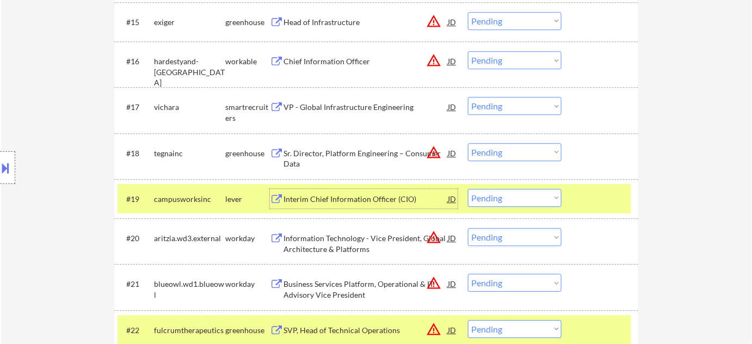
click at [535, 189] on select "Choose an option... Pending Applied Excluded (Questions) Excluded (Expired) Exc…" at bounding box center [515, 198] width 94 height 18
click at [468, 189] on select "Choose an option... Pending Applied Excluded (Questions) Excluded (Expired) Exc…" at bounding box center [515, 198] width 94 height 18
select select ""pending""
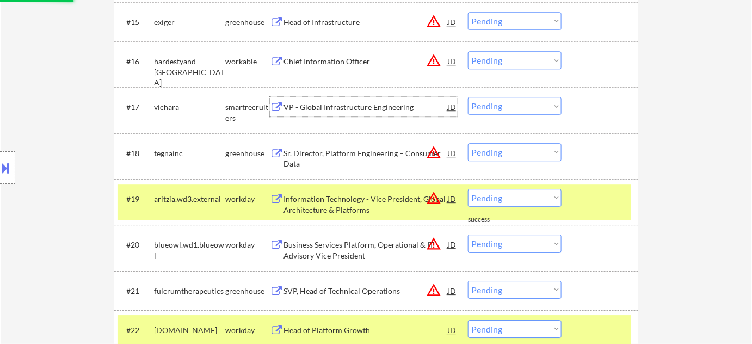
click at [343, 108] on div "VP - Global Infrastructure Engineering" at bounding box center [365, 107] width 164 height 11
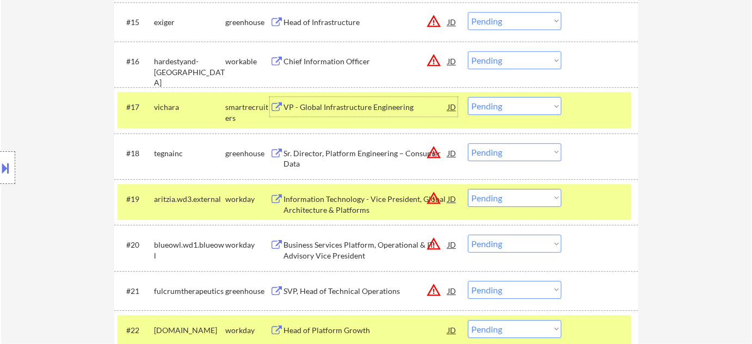
click at [509, 106] on select "Choose an option... Pending Applied Excluded (Questions) Excluded (Expired) Exc…" at bounding box center [515, 106] width 94 height 18
click at [468, 97] on select "Choose an option... Pending Applied Excluded (Questions) Excluded (Expired) Exc…" at bounding box center [515, 106] width 94 height 18
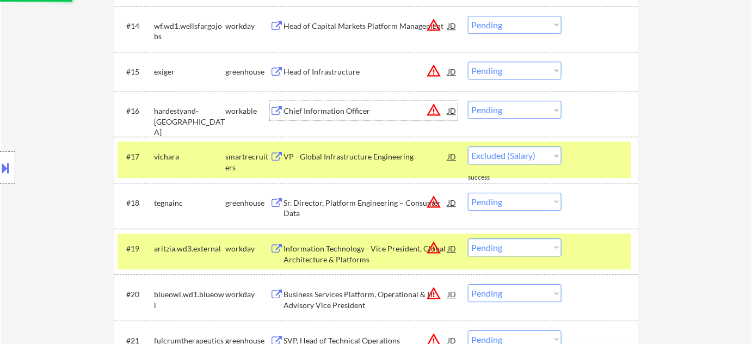
click at [344, 101] on div "Chief Information Officer" at bounding box center [365, 111] width 164 height 20
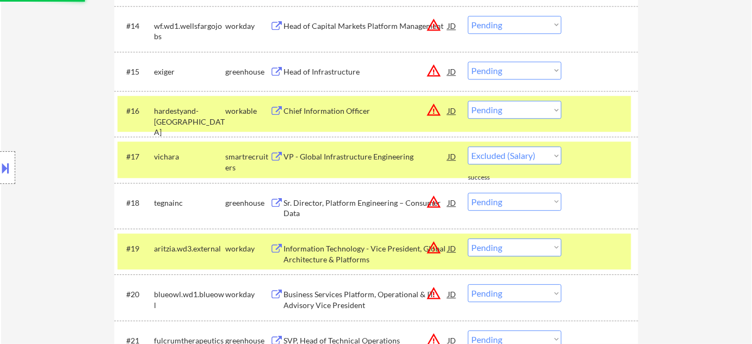
select select ""pending""
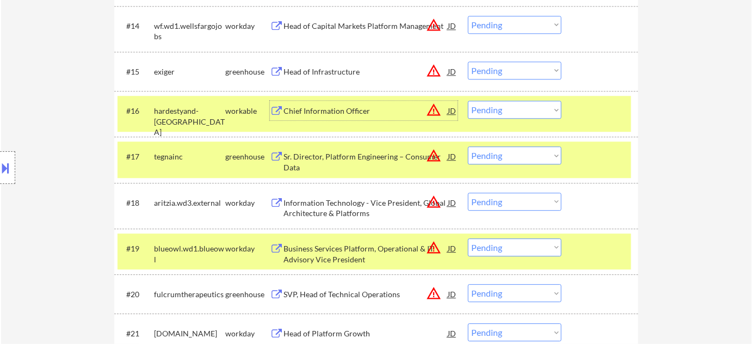
click at [486, 98] on div "#16 hardestyand-hanover workable Chief Information Officer JD warning_amber Cho…" at bounding box center [373, 114] width 513 height 36
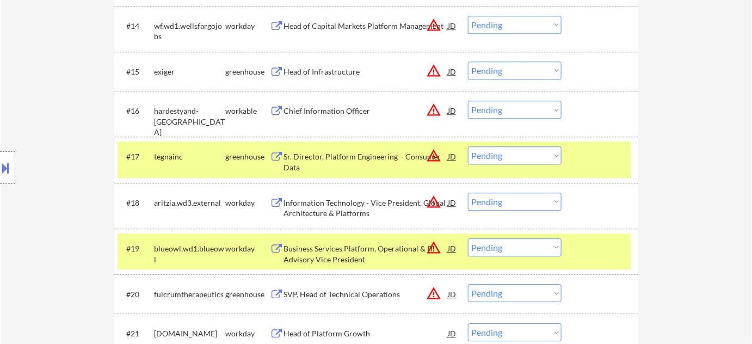
click at [491, 108] on select "Choose an option... Pending Applied Excluded (Questions) Excluded (Expired) Exc…" at bounding box center [515, 110] width 94 height 18
click at [468, 101] on select "Choose an option... Pending Applied Excluded (Questions) Excluded (Expired) Exc…" at bounding box center [515, 110] width 94 height 18
click at [312, 71] on div "Head of Infrastructure" at bounding box center [365, 71] width 164 height 11
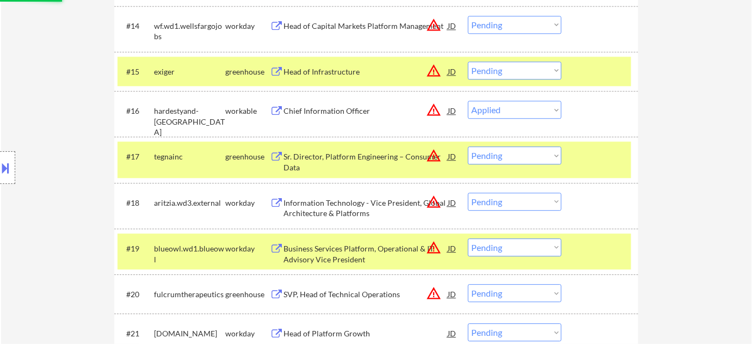
select select ""pending""
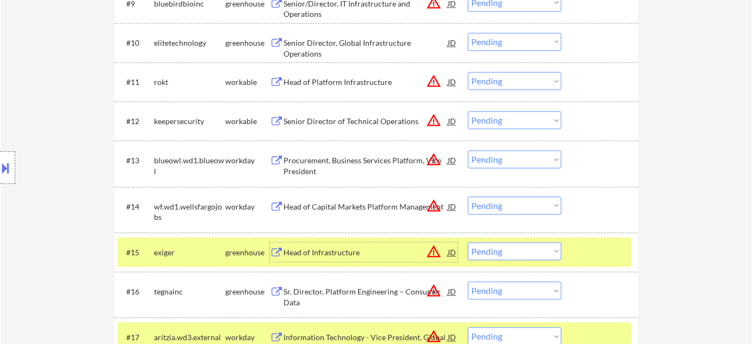
scroll to position [696, 0]
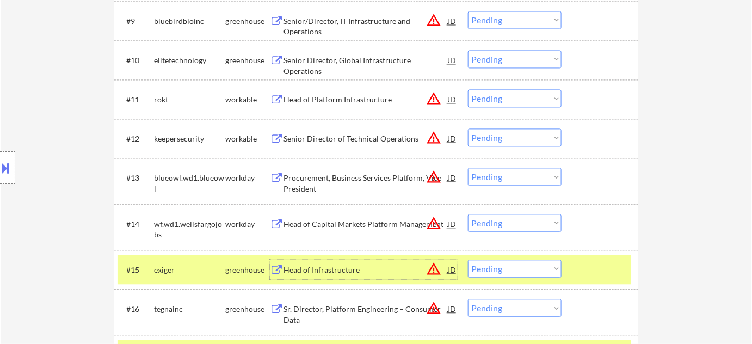
click at [333, 97] on div "Head of Platform Infrastructure" at bounding box center [365, 99] width 164 height 11
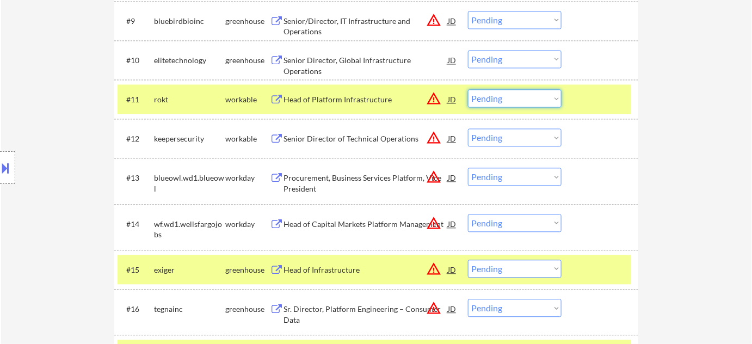
drag, startPoint x: 503, startPoint y: 97, endPoint x: 503, endPoint y: 105, distance: 8.2
click at [503, 97] on select "Choose an option... Pending Applied Excluded (Questions) Excluded (Expired) Exc…" at bounding box center [515, 98] width 94 height 18
click at [468, 89] on select "Choose an option... Pending Applied Excluded (Questions) Excluded (Expired) Exc…" at bounding box center [515, 98] width 94 height 18
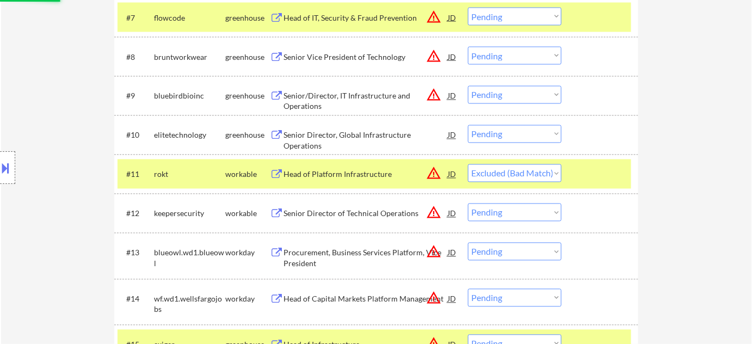
scroll to position [597, 0]
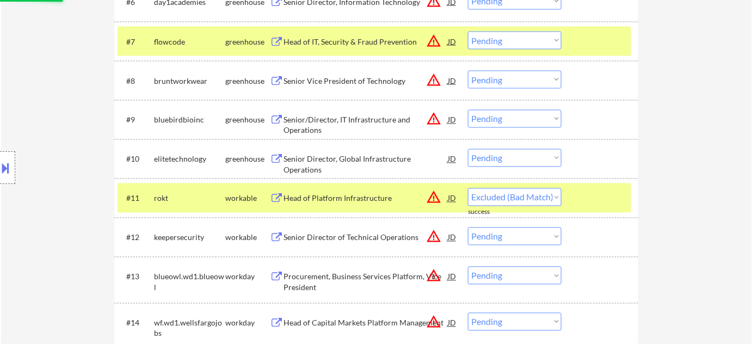
select select ""pending""
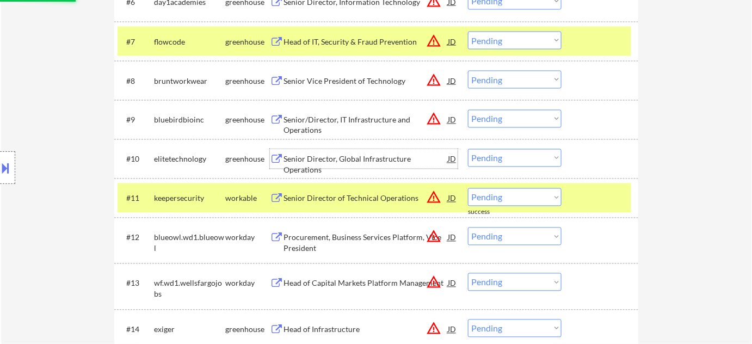
click at [367, 160] on div "Senior Director, Global Infrastructure Operations" at bounding box center [365, 164] width 164 height 21
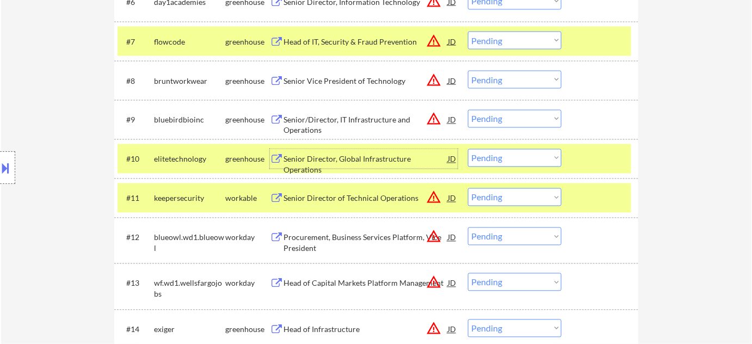
drag, startPoint x: 518, startPoint y: 157, endPoint x: 518, endPoint y: 163, distance: 6.5
click at [518, 158] on select "Choose an option... Pending Applied Excluded (Questions) Excluded (Expired) Exc…" at bounding box center [515, 158] width 94 height 18
click at [468, 149] on select "Choose an option... Pending Applied Excluded (Questions) Excluded (Expired) Exc…" at bounding box center [515, 158] width 94 height 18
click at [351, 67] on div "#8 bruntworkwear greenhouse Senior Vice President of Technology JD warning_ambe…" at bounding box center [373, 80] width 513 height 29
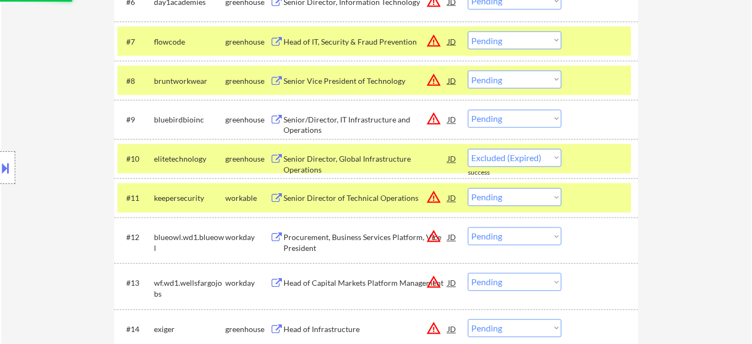
select select ""pending""
click at [346, 76] on div "Senior Vice President of Technology" at bounding box center [365, 81] width 164 height 11
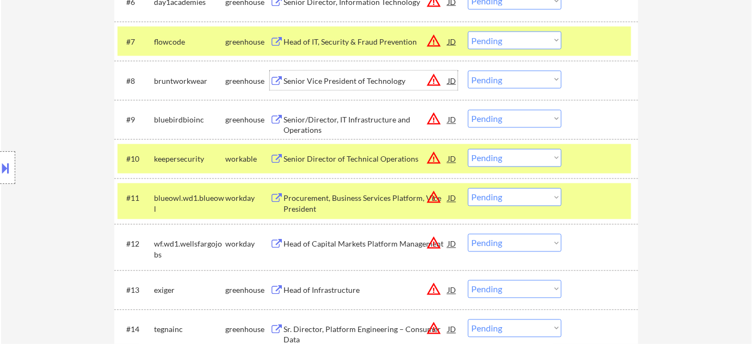
click at [492, 80] on select "Choose an option... Pending Applied Excluded (Questions) Excluded (Expired) Exc…" at bounding box center [515, 80] width 94 height 18
click at [468, 71] on select "Choose an option... Pending Applied Excluded (Questions) Excluded (Expired) Exc…" at bounding box center [515, 80] width 94 height 18
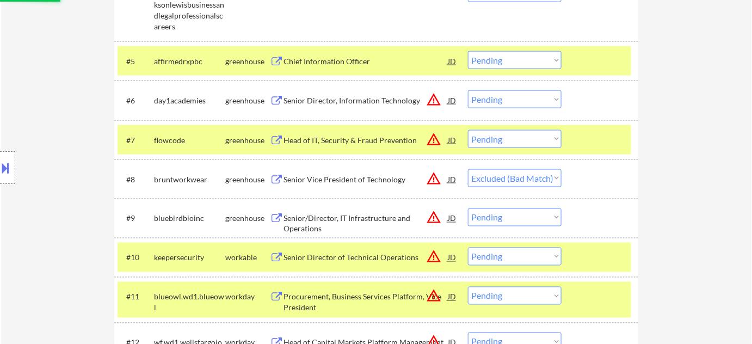
scroll to position [499, 0]
click at [386, 140] on div "Head of IT, Security & Fraud Prevention" at bounding box center [365, 140] width 164 height 11
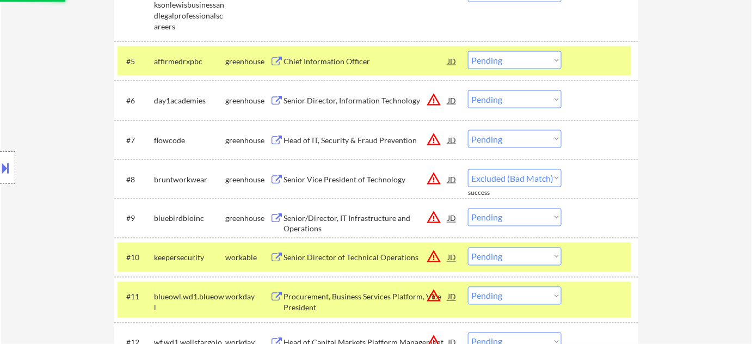
select select ""pending""
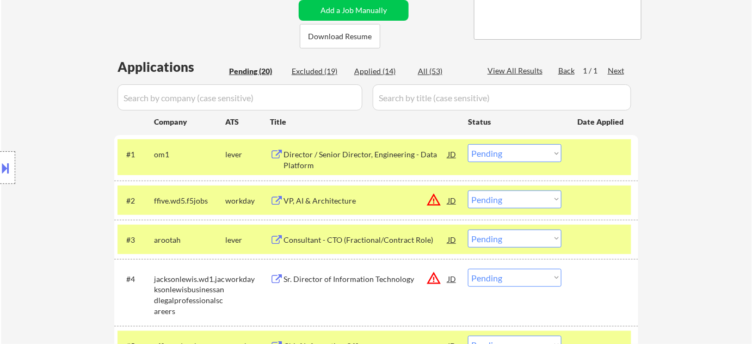
scroll to position [466, 0]
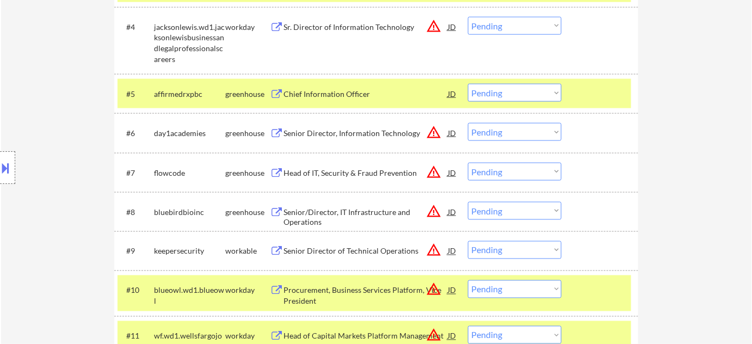
click at [486, 175] on select "Choose an option... Pending Applied Excluded (Questions) Excluded (Expired) Exc…" at bounding box center [515, 172] width 94 height 18
click at [468, 163] on select "Choose an option... Pending Applied Excluded (Questions) Excluded (Expired) Exc…" at bounding box center [515, 172] width 94 height 18
click at [370, 132] on div "Senior Director, Information Technology" at bounding box center [365, 133] width 164 height 11
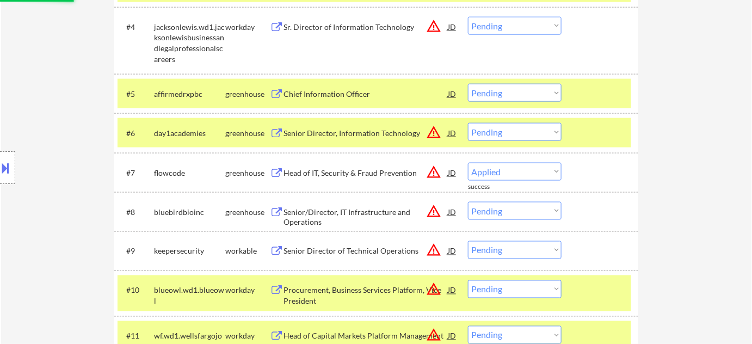
select select ""pending""
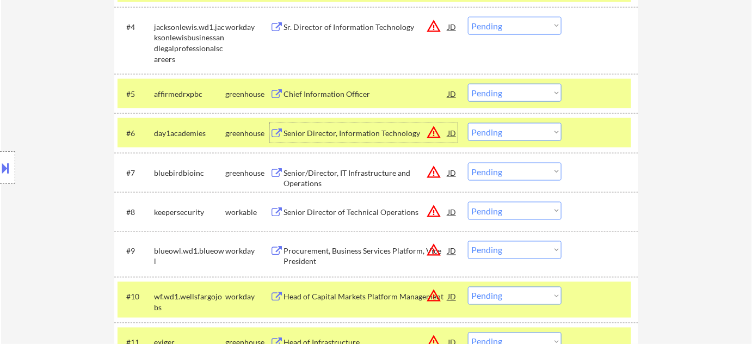
drag, startPoint x: 528, startPoint y: 133, endPoint x: 529, endPoint y: 139, distance: 6.2
click at [528, 133] on select "Choose an option... Pending Applied Excluded (Questions) Excluded (Expired) Exc…" at bounding box center [515, 132] width 94 height 18
click at [468, 123] on select "Choose an option... Pending Applied Excluded (Questions) Excluded (Expired) Exc…" at bounding box center [515, 132] width 94 height 18
click at [319, 95] on div "Chief Information Officer" at bounding box center [365, 94] width 164 height 11
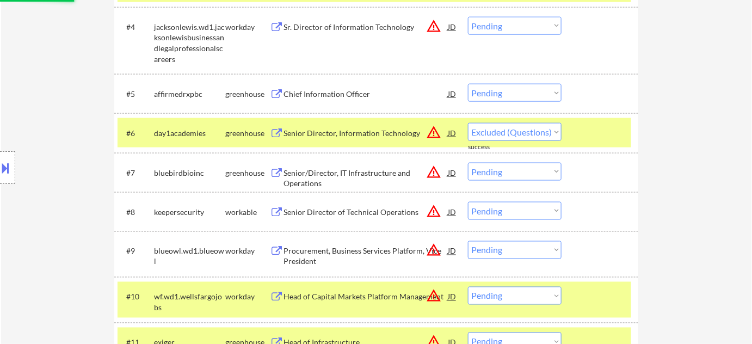
select select ""pending""
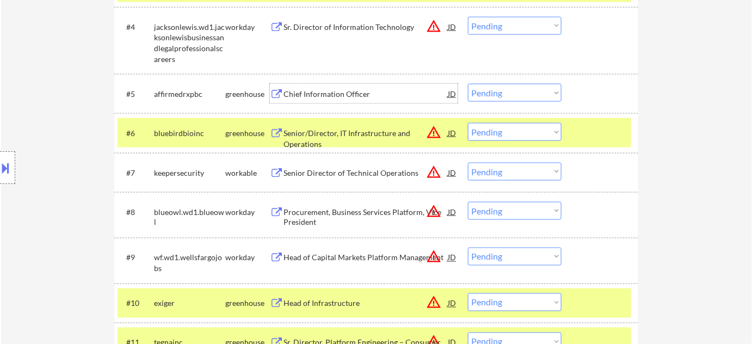
click at [507, 89] on select "Choose an option... Pending Applied Excluded (Questions) Excluded (Expired) Exc…" at bounding box center [515, 93] width 94 height 18
click at [468, 84] on select "Choose an option... Pending Applied Excluded (Questions) Excluded (Expired) Exc…" at bounding box center [515, 93] width 94 height 18
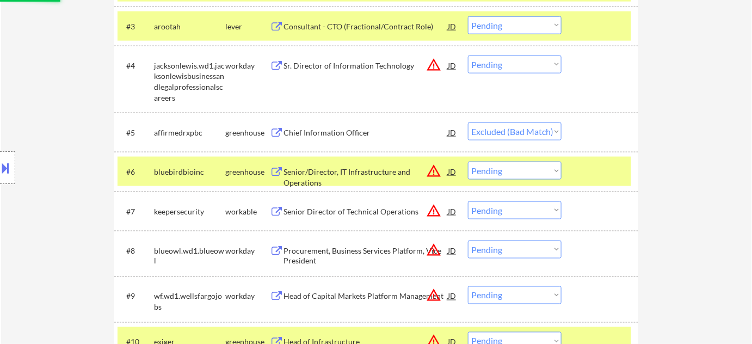
scroll to position [417, 0]
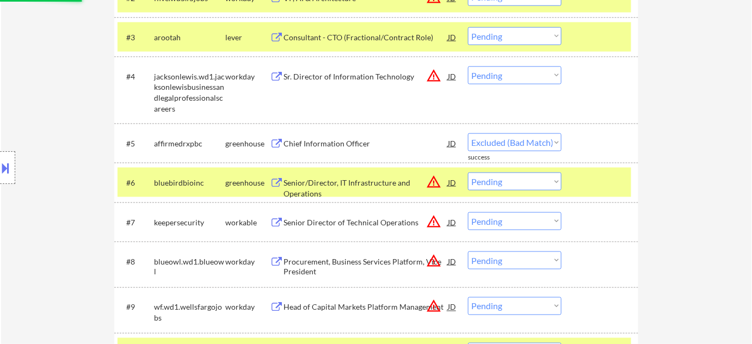
select select ""pending""
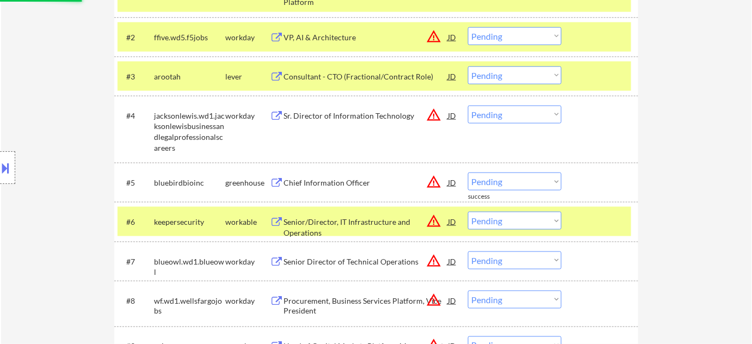
scroll to position [367, 0]
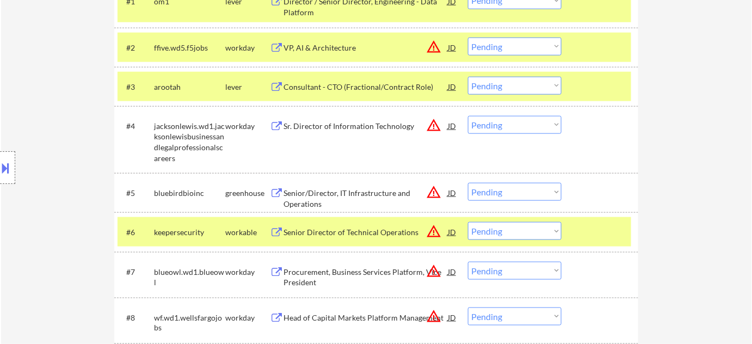
click at [352, 84] on div "Consultant - CTO (Fractional/Contract Role)" at bounding box center [365, 87] width 164 height 11
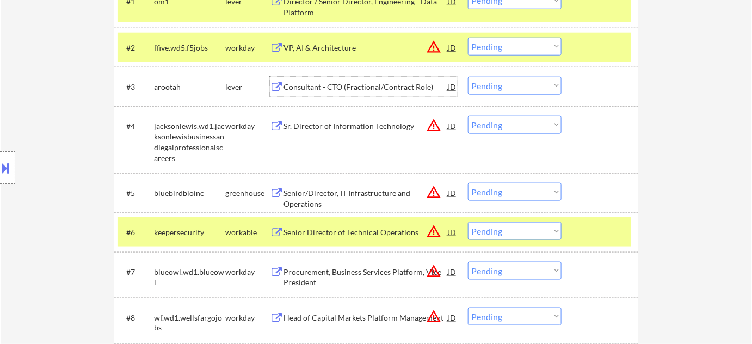
click at [488, 86] on select "Choose an option... Pending Applied Excluded (Questions) Excluded (Expired) Exc…" at bounding box center [515, 86] width 94 height 18
click at [468, 77] on select "Choose an option... Pending Applied Excluded (Questions) Excluded (Expired) Exc…" at bounding box center [515, 86] width 94 height 18
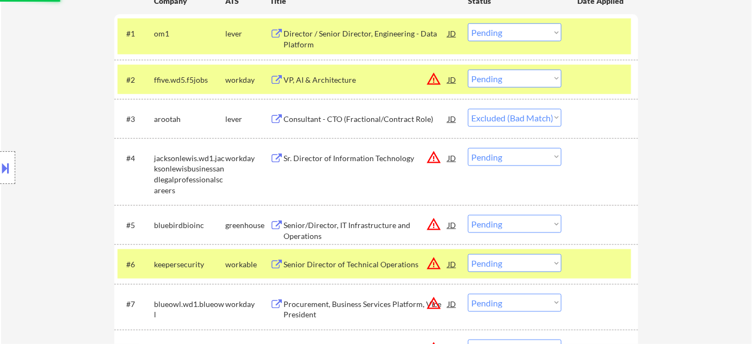
scroll to position [318, 0]
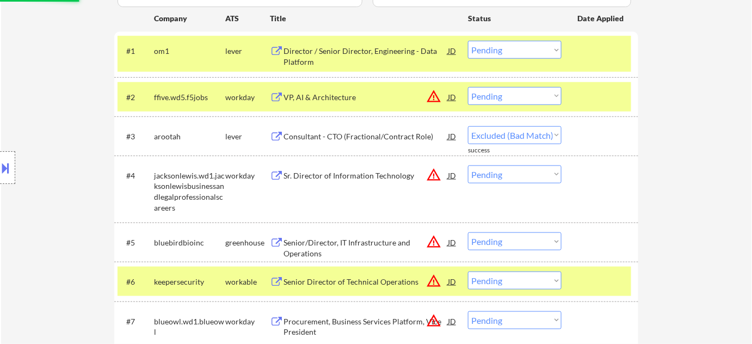
select select ""pending""
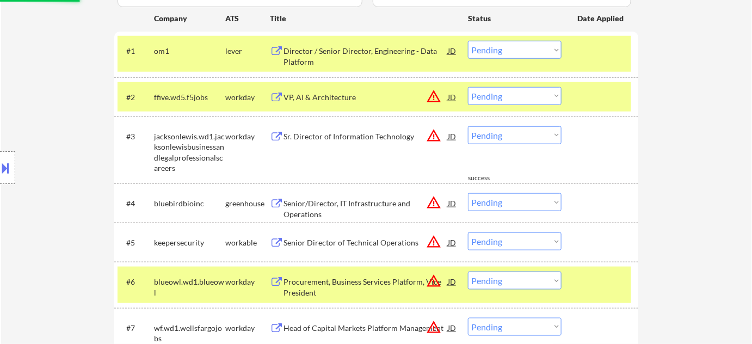
click at [313, 97] on div "VP, AI & Architecture" at bounding box center [365, 97] width 164 height 11
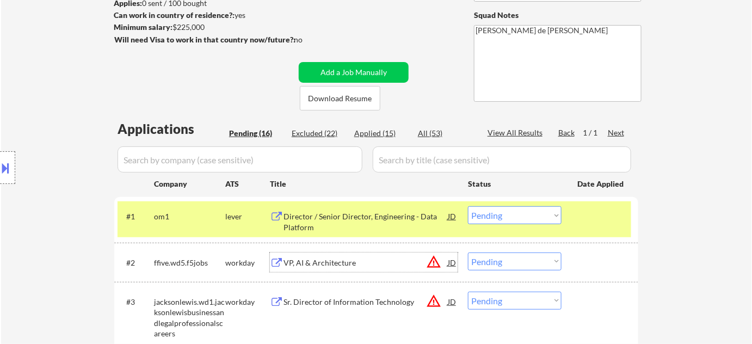
scroll to position [170, 0]
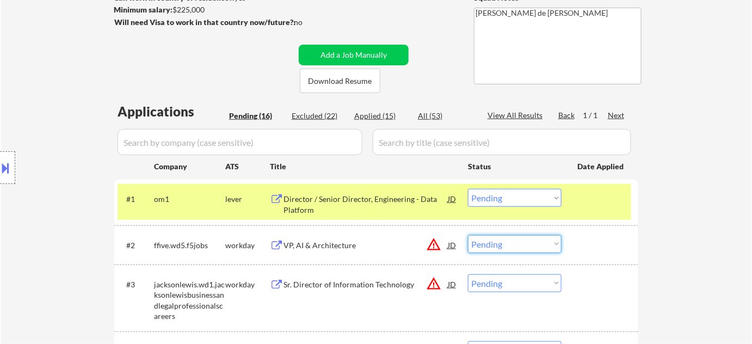
drag, startPoint x: 489, startPoint y: 243, endPoint x: 489, endPoint y: 235, distance: 7.6
click at [489, 243] on select "Choose an option... Pending Applied Excluded (Questions) Excluded (Expired) Exc…" at bounding box center [515, 244] width 94 height 18
click at [468, 235] on select "Choose an option... Pending Applied Excluded (Questions) Excluded (Expired) Exc…" at bounding box center [515, 244] width 94 height 18
select select ""pending""
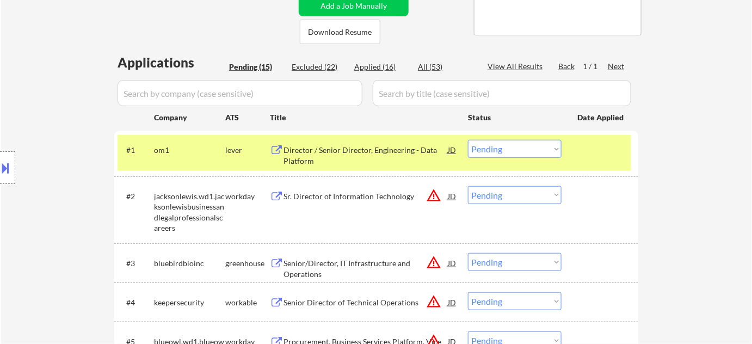
scroll to position [268, 0]
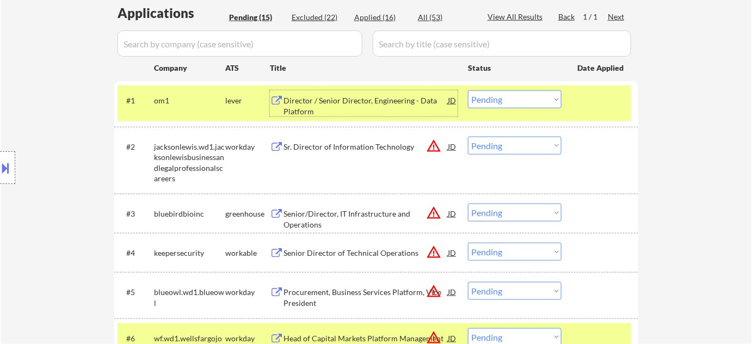
click at [354, 106] on div "Director / Senior Director, Engineering - Data Platform" at bounding box center [365, 105] width 164 height 21
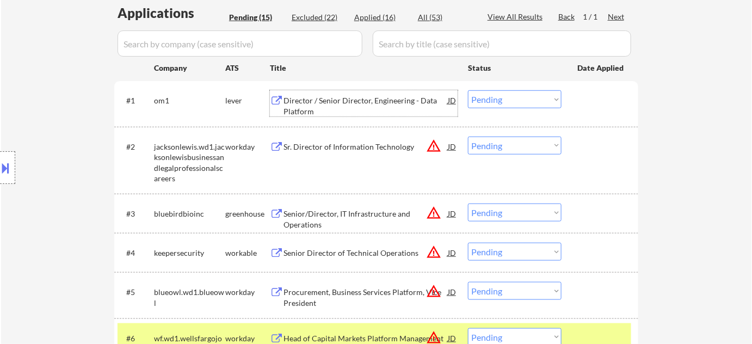
click at [501, 94] on select "Choose an option... Pending Applied Excluded (Questions) Excluded (Expired) Exc…" at bounding box center [515, 99] width 94 height 18
click at [468, 90] on select "Choose an option... Pending Applied Excluded (Questions) Excluded (Expired) Exc…" at bounding box center [515, 99] width 94 height 18
click at [360, 141] on div "Sr. Director of Information Technology" at bounding box center [365, 146] width 164 height 11
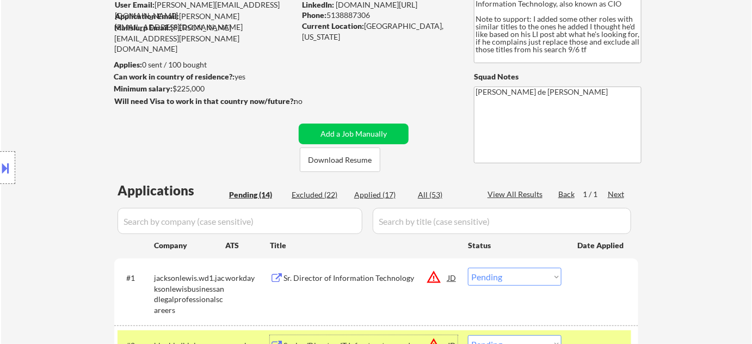
scroll to position [148, 0]
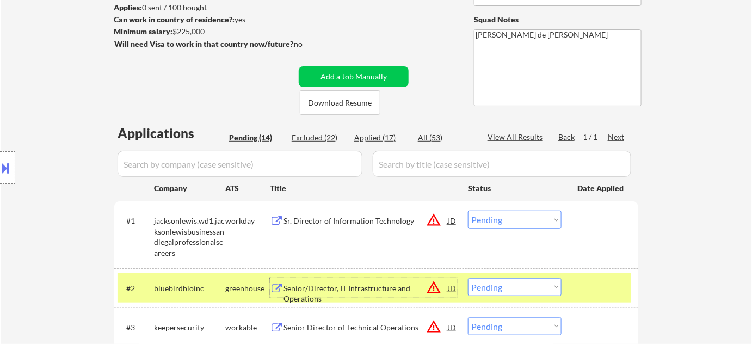
click at [520, 207] on div "#1 jacksonlewis.wd1.jacksonlewisbusinessandlegalprofessionalscareers workday Sr…" at bounding box center [373, 234] width 513 height 57
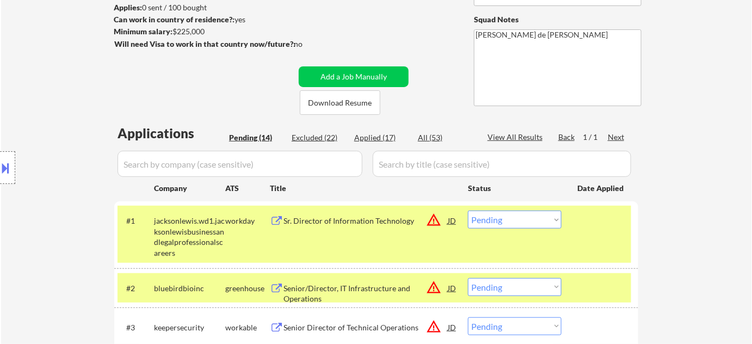
click at [515, 217] on select "Choose an option... Pending Applied Excluded (Questions) Excluded (Expired) Exc…" at bounding box center [515, 219] width 94 height 18
click at [468, 210] on select "Choose an option... Pending Applied Excluded (Questions) Excluded (Expired) Exc…" at bounding box center [515, 219] width 94 height 18
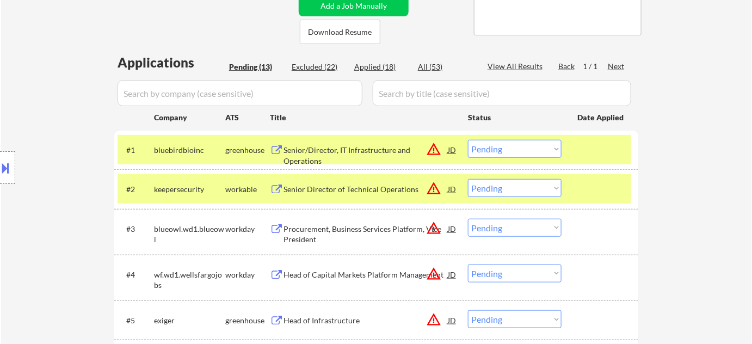
scroll to position [197, 0]
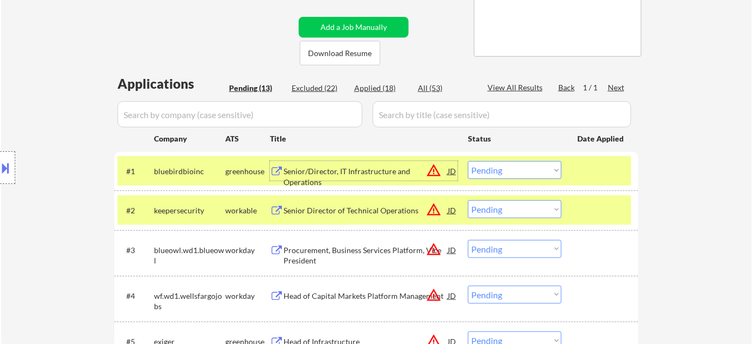
click at [366, 172] on div "Senior/Director, IT Infrastructure and Operations" at bounding box center [365, 176] width 164 height 21
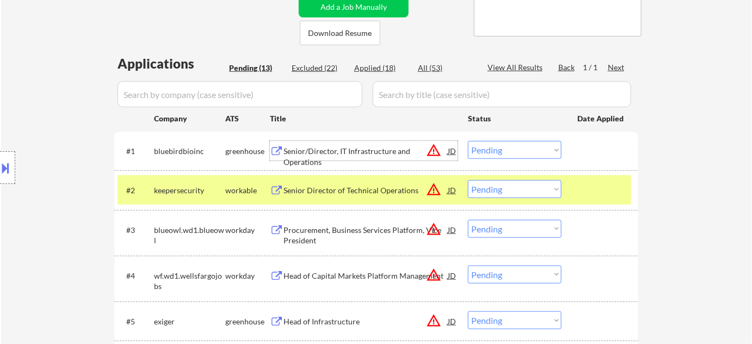
scroll to position [247, 0]
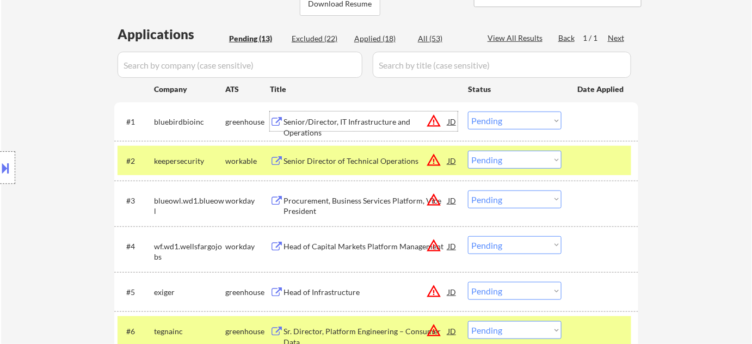
click at [294, 198] on div "Procurement, Business Services Platform, Vice President" at bounding box center [365, 205] width 164 height 21
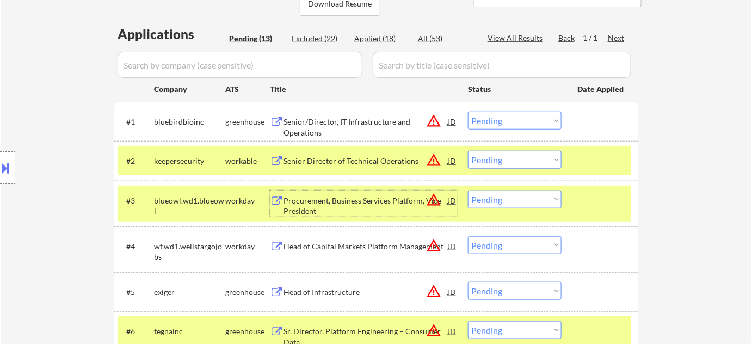
click at [489, 119] on select "Choose an option... Pending Applied Excluded (Questions) Excluded (Expired) Exc…" at bounding box center [515, 120] width 94 height 18
click at [468, 111] on select "Choose an option... Pending Applied Excluded (Questions) Excluded (Expired) Exc…" at bounding box center [515, 120] width 94 height 18
select select ""pending""
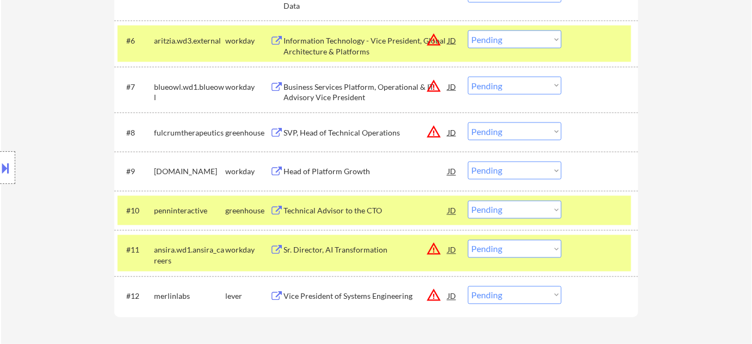
scroll to position [593, 0]
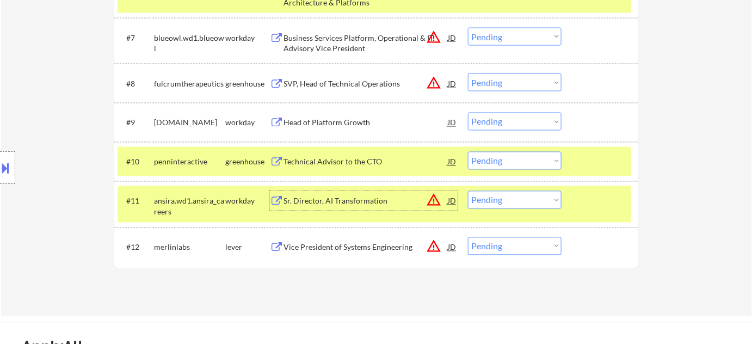
click at [345, 200] on div "Sr. Director, AI Transformation" at bounding box center [365, 201] width 164 height 11
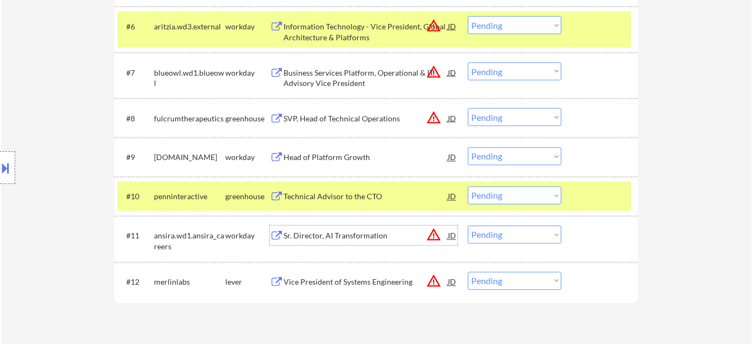
scroll to position [544, 0]
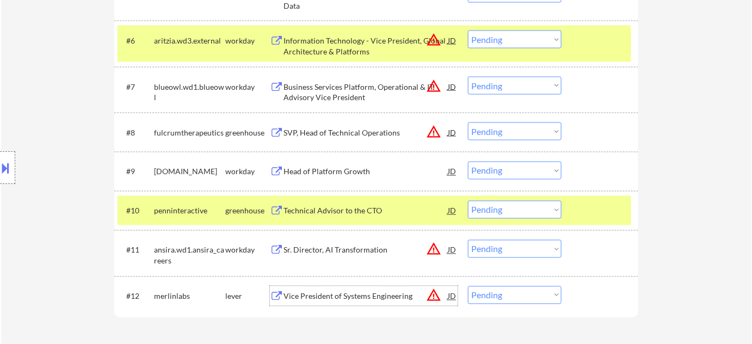
click at [339, 297] on div "Vice President of Systems Engineering" at bounding box center [365, 296] width 164 height 11
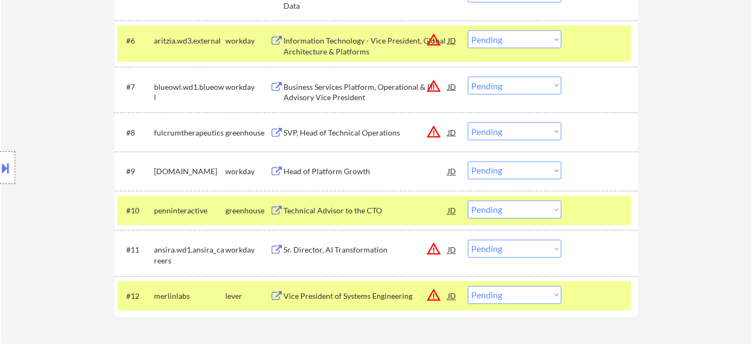
click at [0, 172] on button at bounding box center [6, 168] width 12 height 18
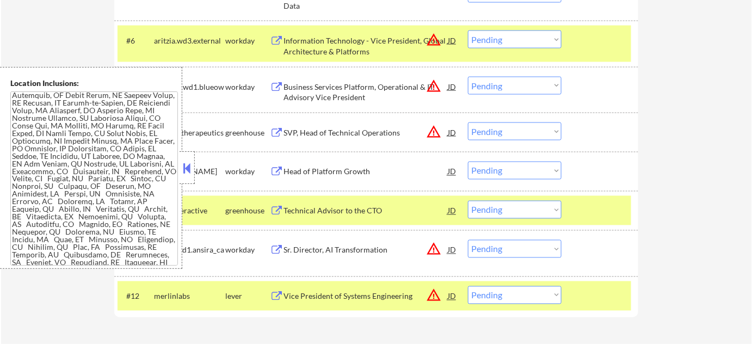
click at [187, 172] on button at bounding box center [187, 168] width 12 height 16
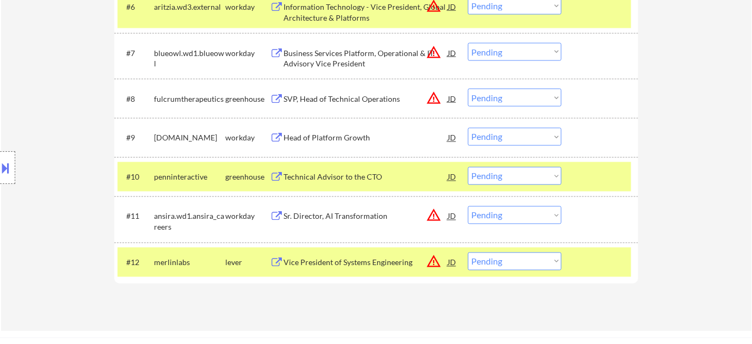
scroll to position [593, 0]
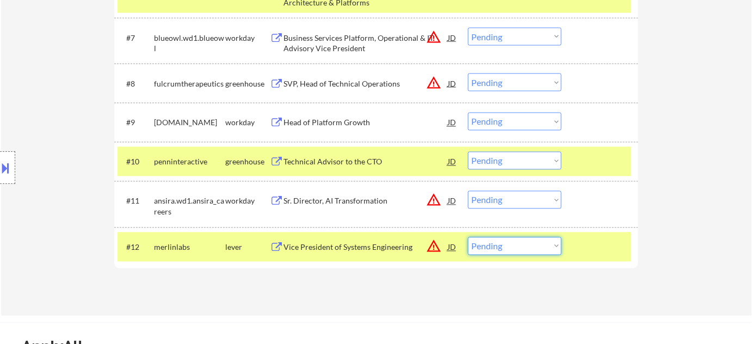
drag, startPoint x: 512, startPoint y: 249, endPoint x: 518, endPoint y: 237, distance: 13.9
click at [512, 249] on select "Choose an option... Pending Applied Excluded (Questions) Excluded (Expired) Exc…" at bounding box center [515, 246] width 94 height 18
select select ""excluded__location_""
click at [468, 237] on select "Choose an option... Pending Applied Excluded (Questions) Excluded (Expired) Exc…" at bounding box center [515, 246] width 94 height 18
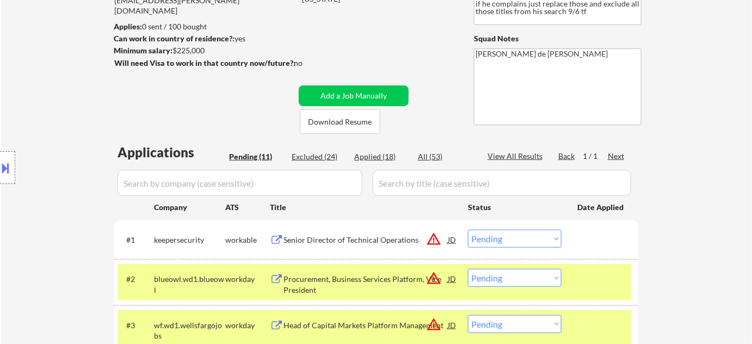
scroll to position [55, 0]
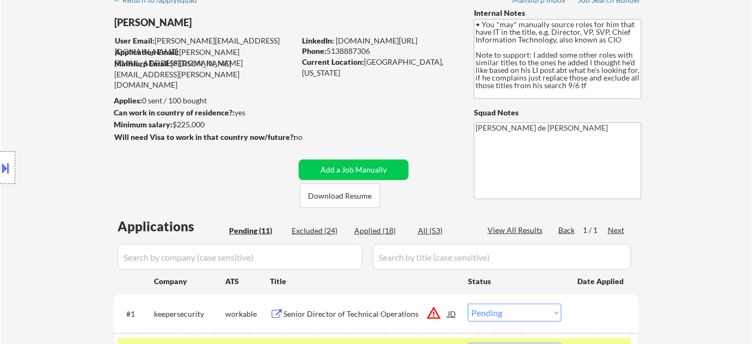
click at [390, 229] on div "Applied (18)" at bounding box center [381, 230] width 54 height 11
click at [312, 251] on input "input" at bounding box center [239, 257] width 245 height 26
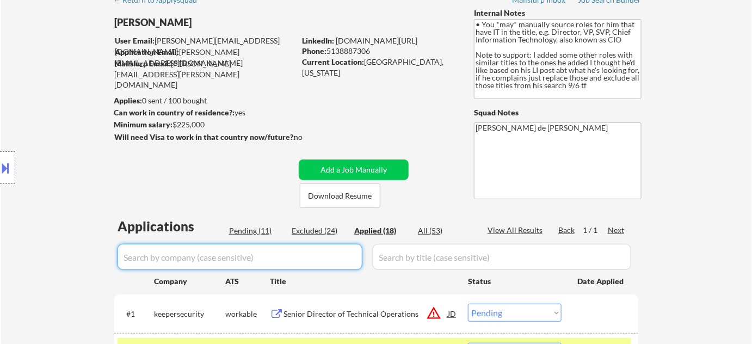
select select ""applied""
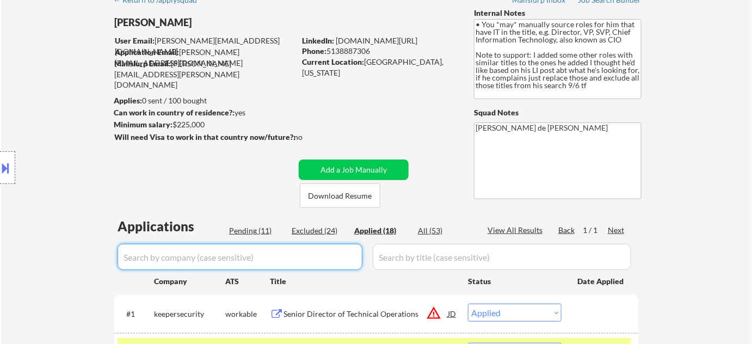
select select ""applied""
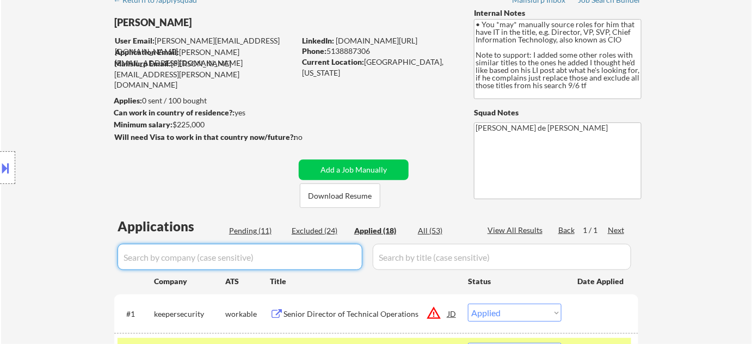
select select ""applied""
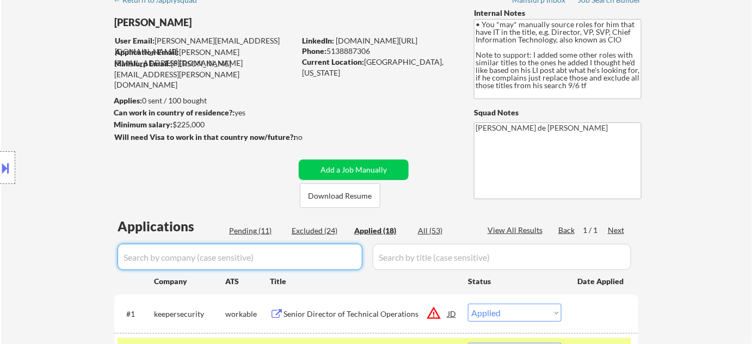
select select ""applied""
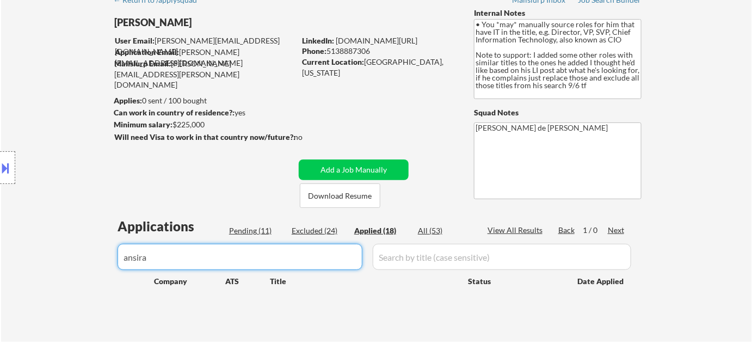
type input "ansira"
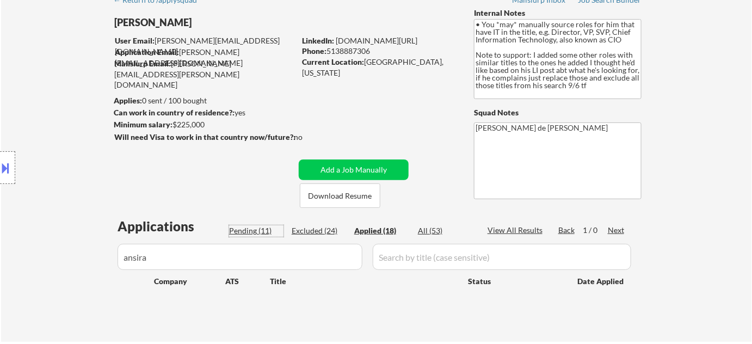
click at [259, 232] on div "Pending (11)" at bounding box center [256, 230] width 54 height 11
select select ""pending""
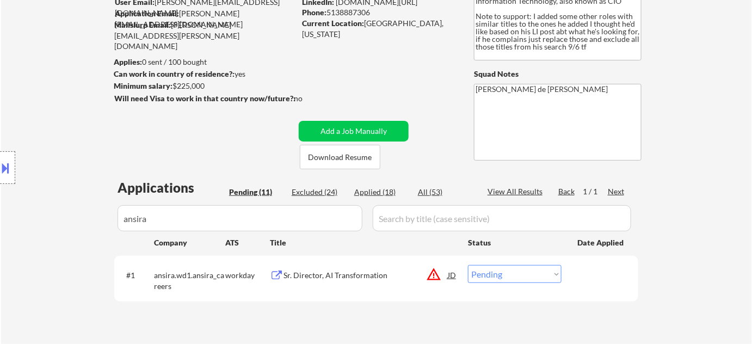
scroll to position [104, 0]
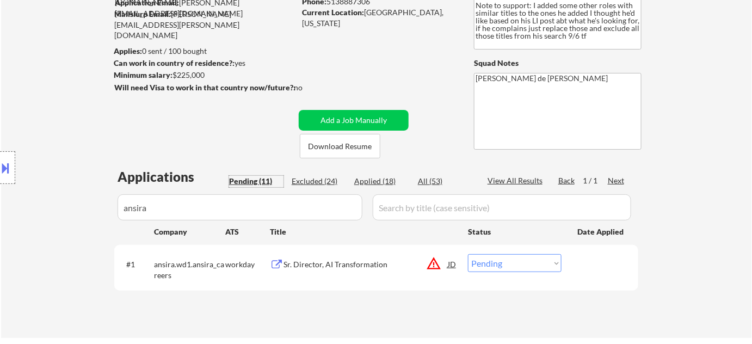
click at [433, 263] on button "warning_amber" at bounding box center [433, 263] width 15 height 15
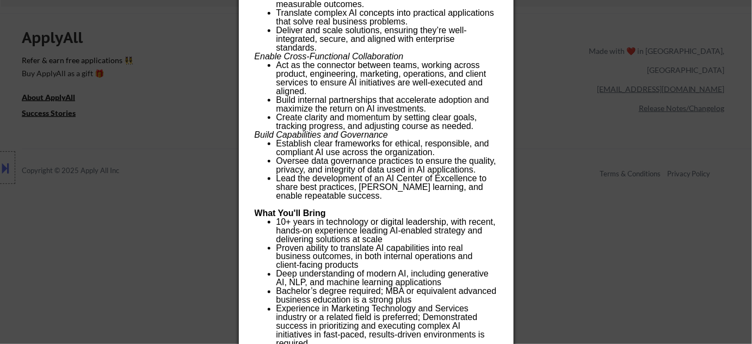
scroll to position [408, 0]
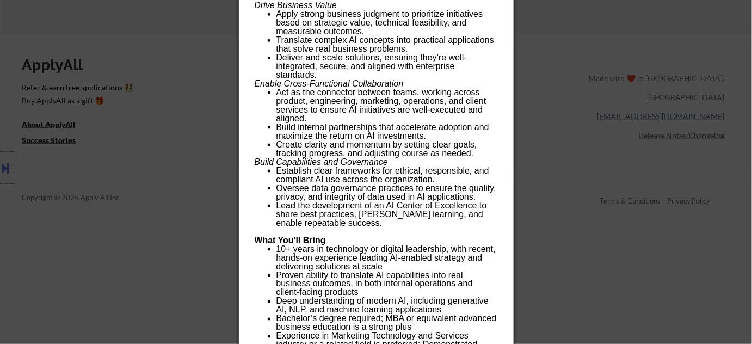
click at [600, 304] on div at bounding box center [376, 172] width 752 height 344
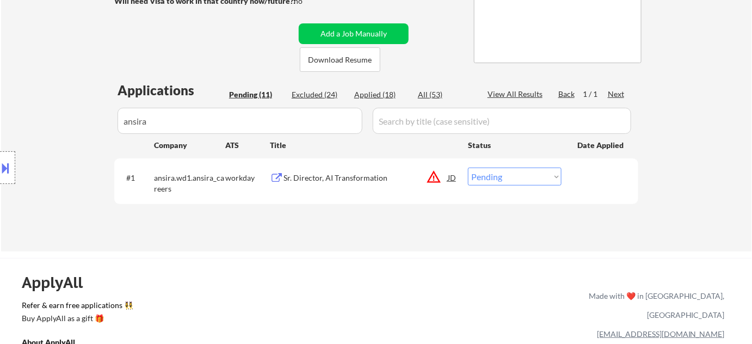
scroll to position [197, 0]
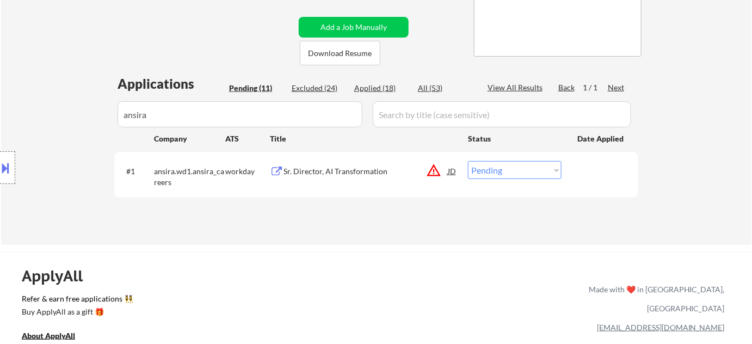
drag, startPoint x: 194, startPoint y: 111, endPoint x: 65, endPoint y: 113, distance: 129.5
click at [65, 113] on div "Location Inclusions:" at bounding box center [97, 168] width 195 height 202
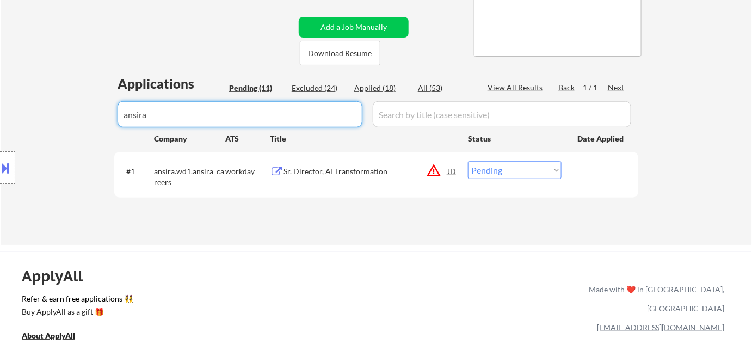
drag, startPoint x: 203, startPoint y: 110, endPoint x: 7, endPoint y: 92, distance: 196.7
select select ""pending""
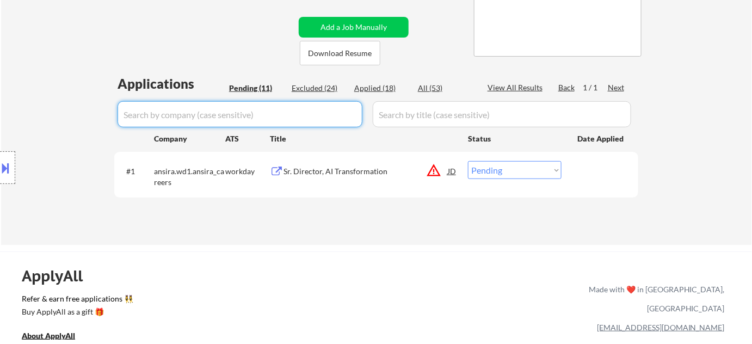
select select ""pending""
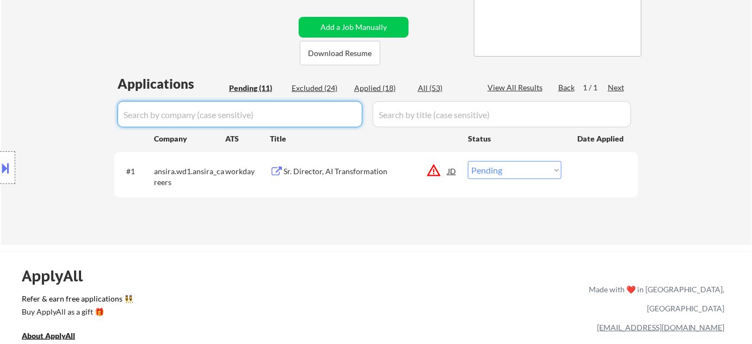
select select ""pending""
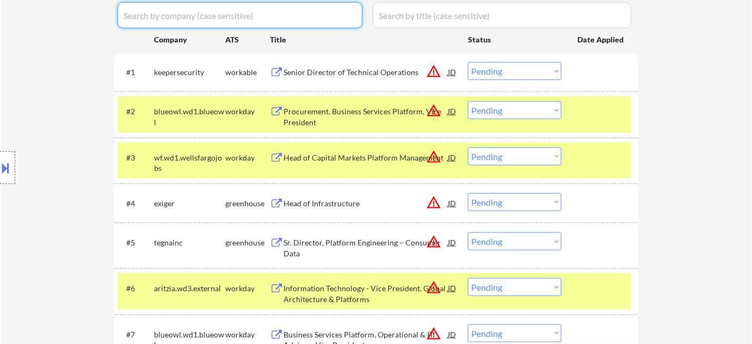
scroll to position [346, 0]
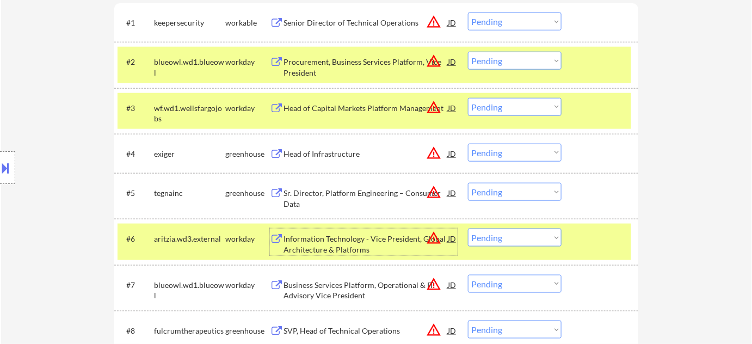
click at [351, 247] on div "Information Technology - Vice President, Global Architecture & Platforms" at bounding box center [365, 243] width 164 height 21
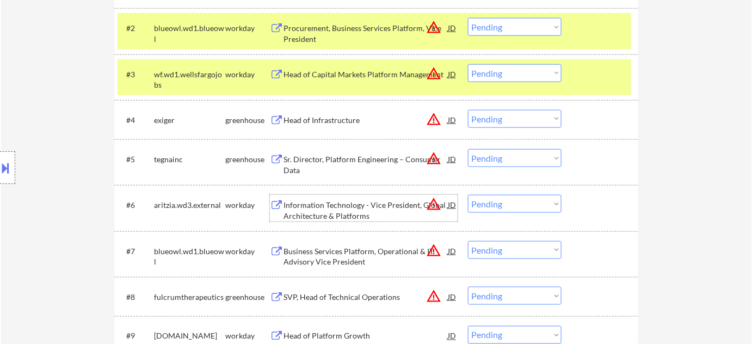
scroll to position [395, 0]
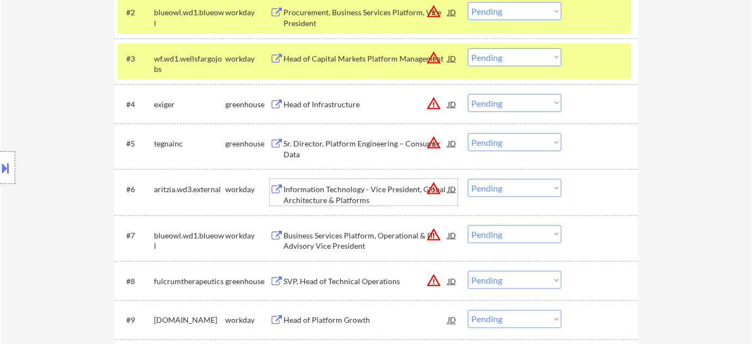
click at [380, 276] on div "SVP, Head of Technical Operations" at bounding box center [365, 281] width 164 height 11
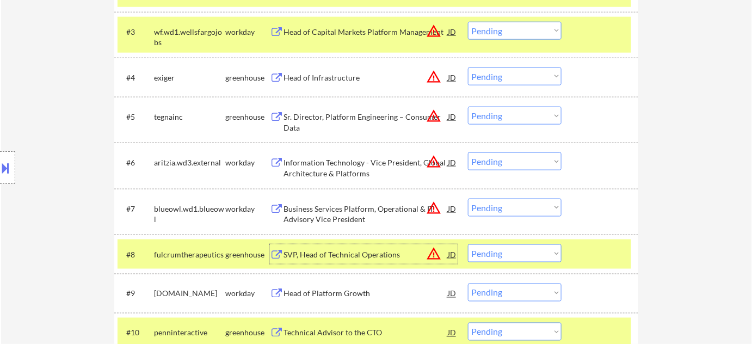
scroll to position [445, 0]
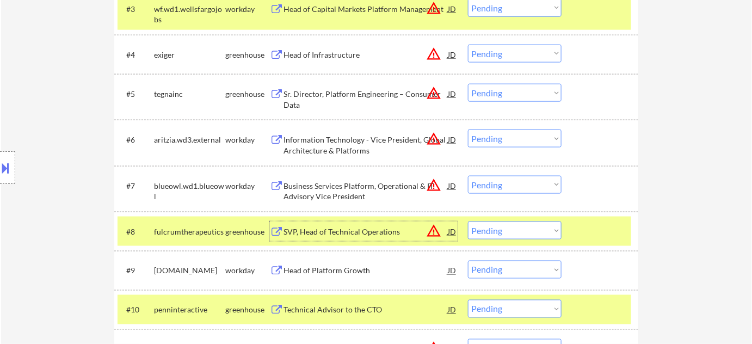
click at [501, 234] on select "Choose an option... Pending Applied Excluded (Questions) Excluded (Expired) Exc…" at bounding box center [515, 230] width 94 height 18
click at [468, 221] on select "Choose an option... Pending Applied Excluded (Questions) Excluded (Expired) Exc…" at bounding box center [515, 230] width 94 height 18
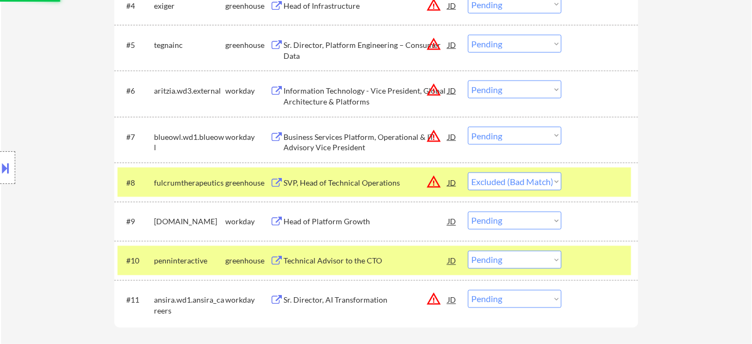
scroll to position [494, 0]
click at [325, 220] on div "Head of Platform Growth" at bounding box center [365, 221] width 164 height 11
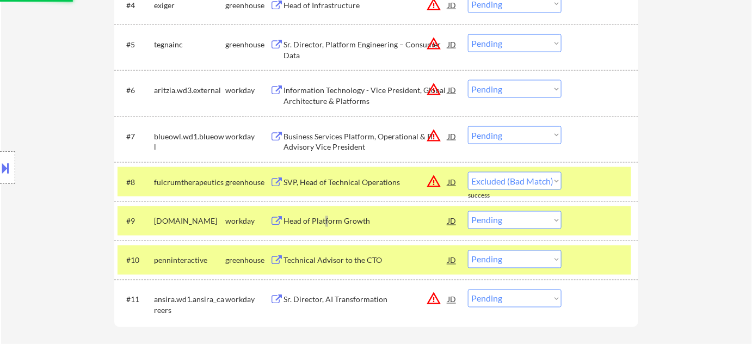
select select ""pending""
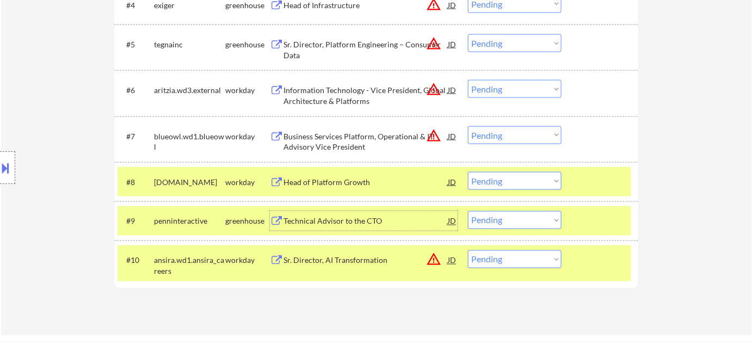
click at [523, 86] on select "Choose an option... Pending Applied Excluded (Questions) Excluded (Expired) Exc…" at bounding box center [515, 89] width 94 height 18
click at [468, 80] on select "Choose an option... Pending Applied Excluded (Questions) Excluded (Expired) Exc…" at bounding box center [515, 89] width 94 height 18
select select ""pending""
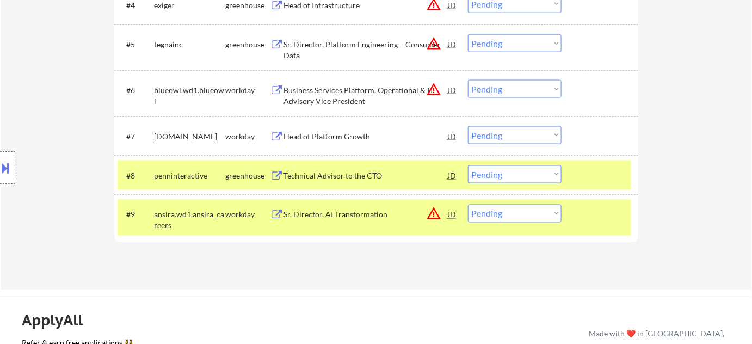
click at [495, 133] on select "Choose an option... Pending Applied Excluded (Questions) Excluded (Expired) Exc…" at bounding box center [515, 135] width 94 height 18
click at [468, 126] on select "Choose an option... Pending Applied Excluded (Questions) Excluded (Expired) Exc…" at bounding box center [515, 135] width 94 height 18
select select ""pending""
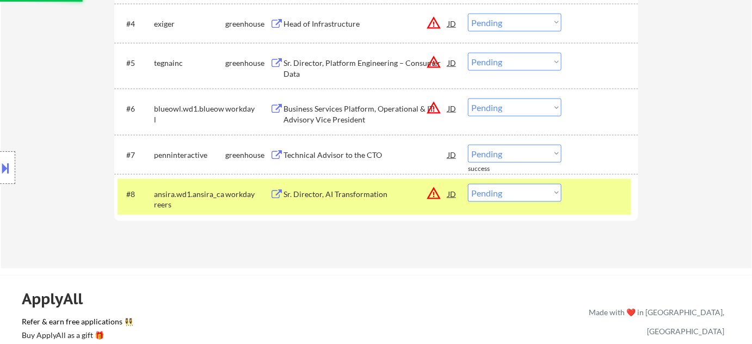
scroll to position [445, 0]
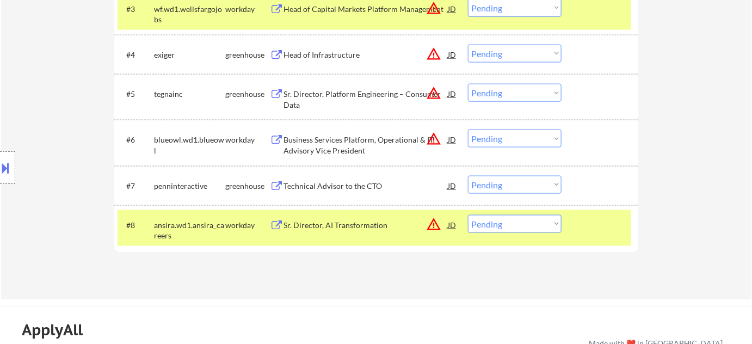
click at [320, 147] on div "Business Services Platform, Operational & IT Advisory Vice President" at bounding box center [365, 144] width 164 height 21
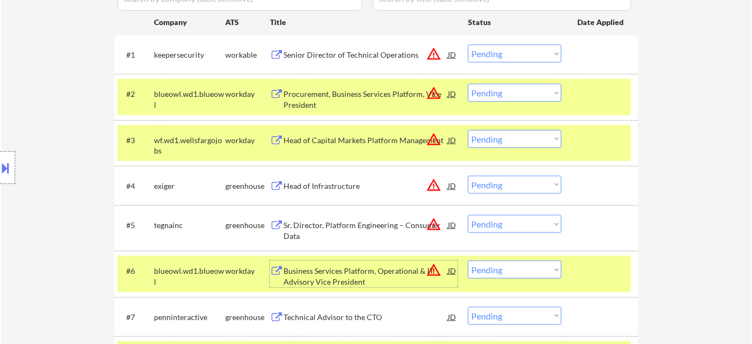
scroll to position [296, 0]
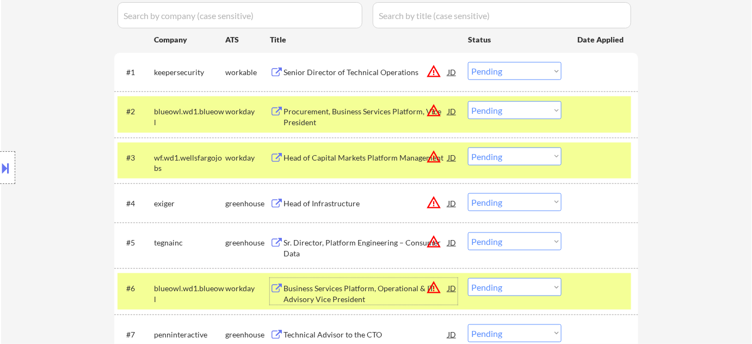
click at [338, 71] on div "Senior Director of Technical Operations" at bounding box center [365, 72] width 164 height 11
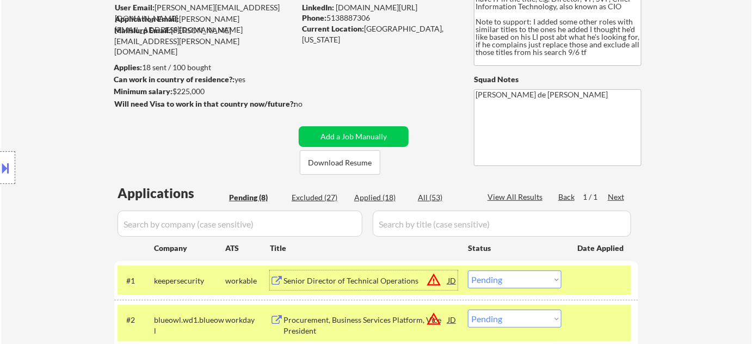
scroll to position [98, 0]
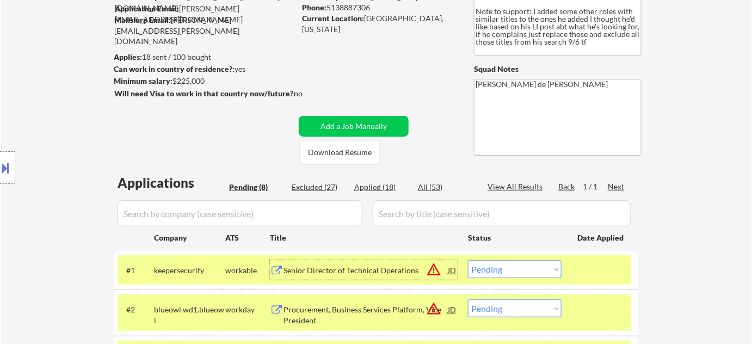
click at [499, 273] on select "Choose an option... Pending Applied Excluded (Questions) Excluded (Expired) Exc…" at bounding box center [515, 269] width 94 height 18
click at [468, 260] on select "Choose an option... Pending Applied Excluded (Questions) Excluded (Expired) Exc…" at bounding box center [515, 269] width 94 height 18
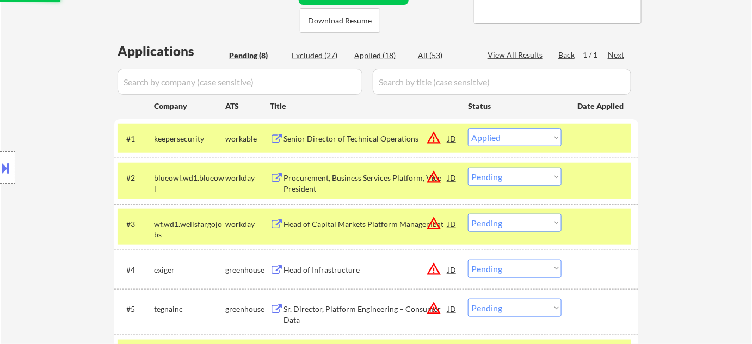
scroll to position [247, 0]
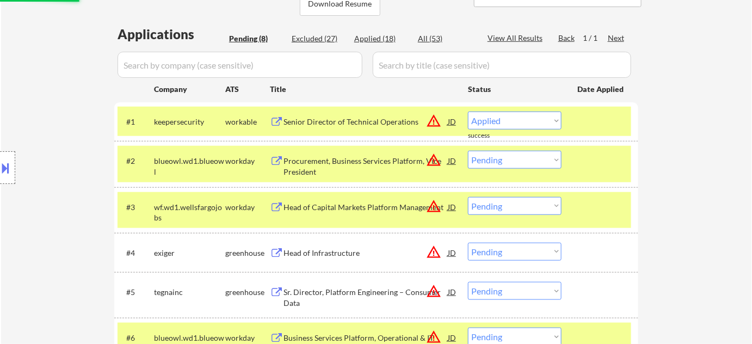
select select ""pending""
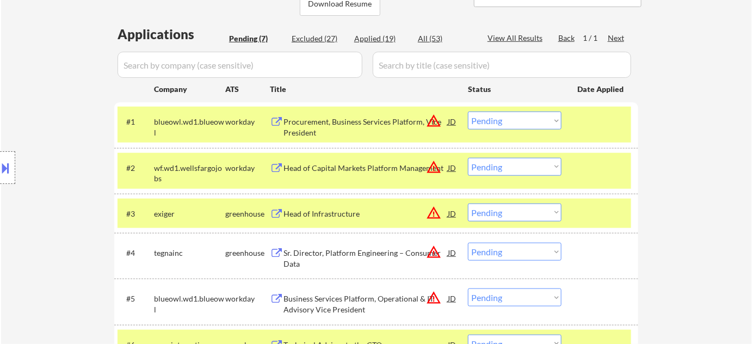
scroll to position [296, 0]
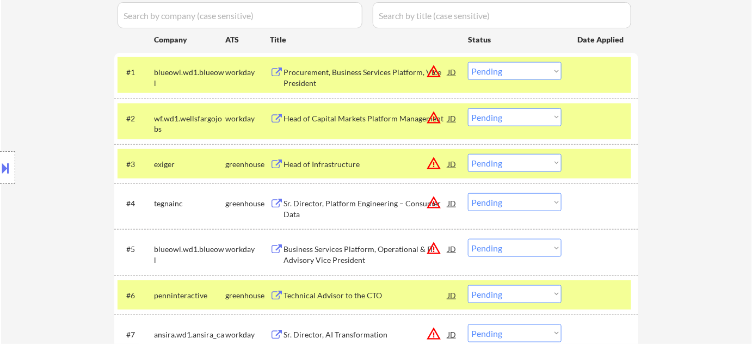
click at [344, 202] on div "Sr. Director, Platform Engineering – Consumer Data" at bounding box center [365, 208] width 164 height 21
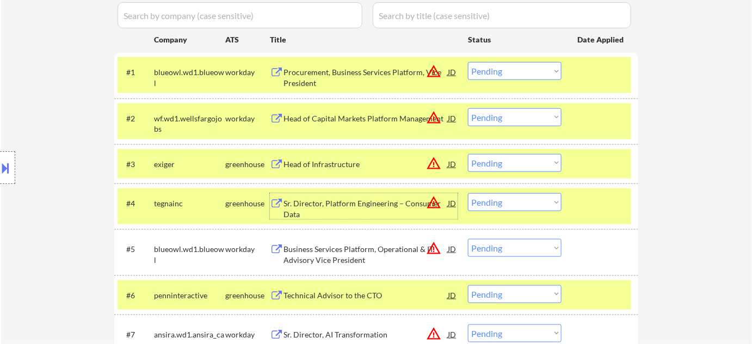
click at [498, 203] on select "Choose an option... Pending Applied Excluded (Questions) Excluded (Expired) Exc…" at bounding box center [515, 202] width 94 height 18
click at [468, 193] on select "Choose an option... Pending Applied Excluded (Questions) Excluded (Expired) Exc…" at bounding box center [515, 202] width 94 height 18
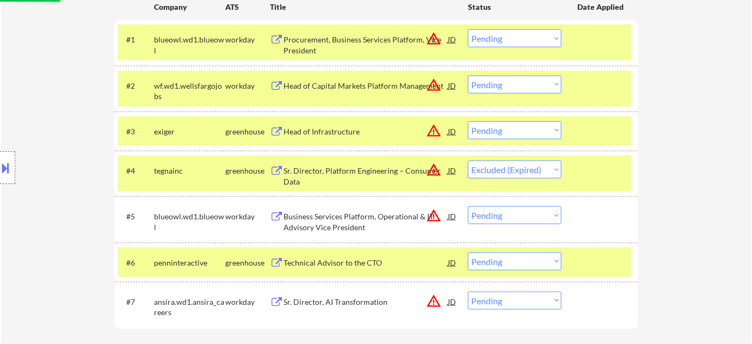
scroll to position [346, 0]
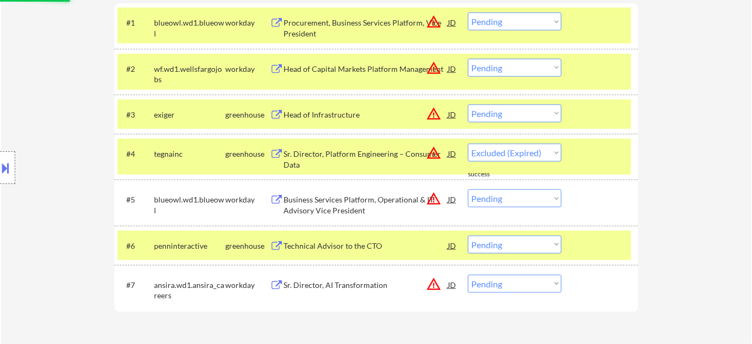
select select ""pending""
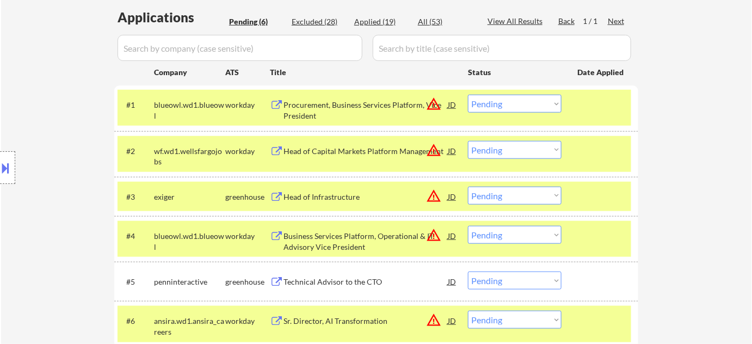
scroll to position [247, 0]
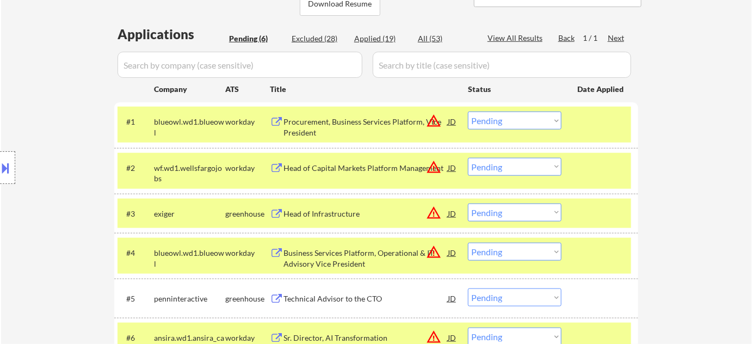
click at [312, 129] on div "Procurement, Business Services Platform, Vice President" at bounding box center [365, 126] width 164 height 21
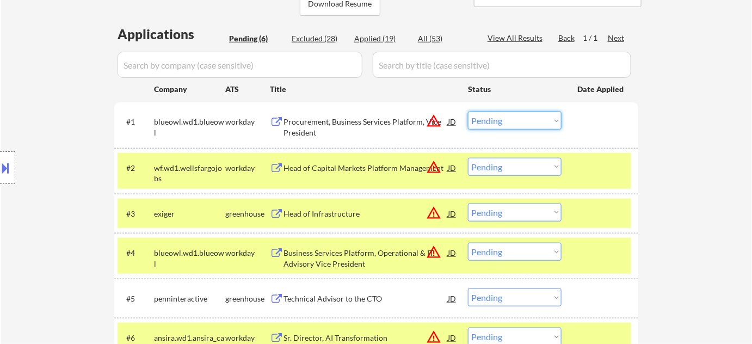
click at [501, 122] on select "Choose an option... Pending Applied Excluded (Questions) Excluded (Expired) Exc…" at bounding box center [515, 120] width 94 height 18
click at [468, 111] on select "Choose an option... Pending Applied Excluded (Questions) Excluded (Expired) Exc…" at bounding box center [515, 120] width 94 height 18
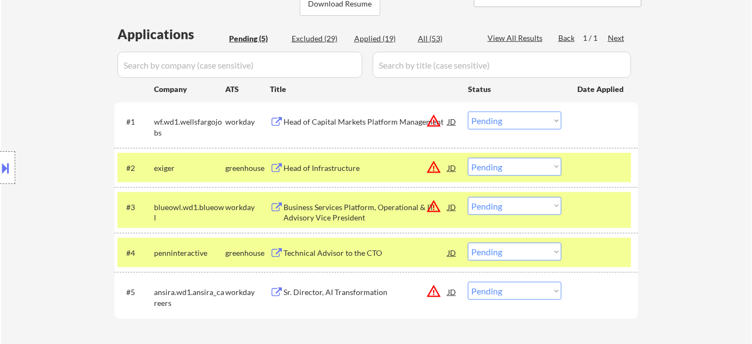
click at [339, 117] on div "Head of Capital Markets Platform Management" at bounding box center [365, 121] width 164 height 11
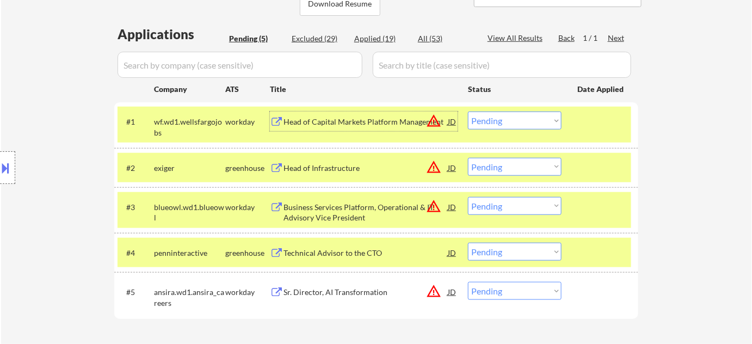
click at [496, 121] on select "Choose an option... Pending Applied Excluded (Questions) Excluded (Expired) Exc…" at bounding box center [515, 120] width 94 height 18
click at [468, 111] on select "Choose an option... Pending Applied Excluded (Questions) Excluded (Expired) Exc…" at bounding box center [515, 120] width 94 height 18
select select ""pending""
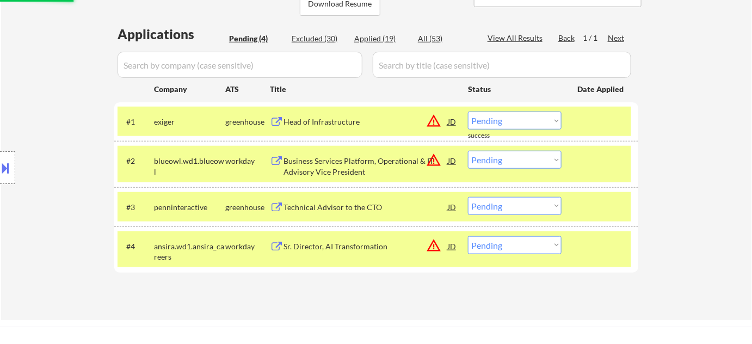
click at [333, 117] on div "Head of Infrastructure" at bounding box center [365, 121] width 164 height 11
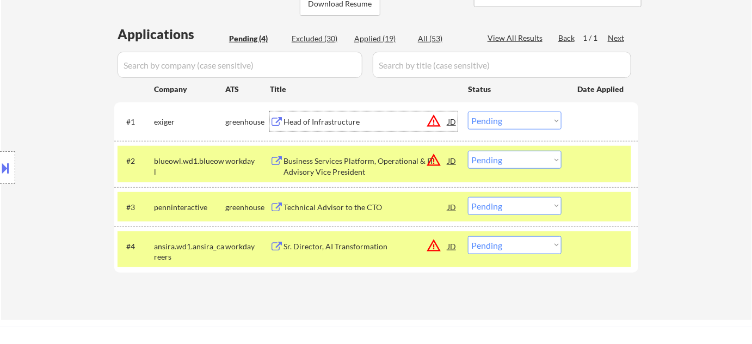
click at [0, 221] on div "Location Inclusions:" at bounding box center [97, 168] width 195 height 202
click at [336, 206] on div "Technical Advisor to the CTO" at bounding box center [365, 207] width 164 height 11
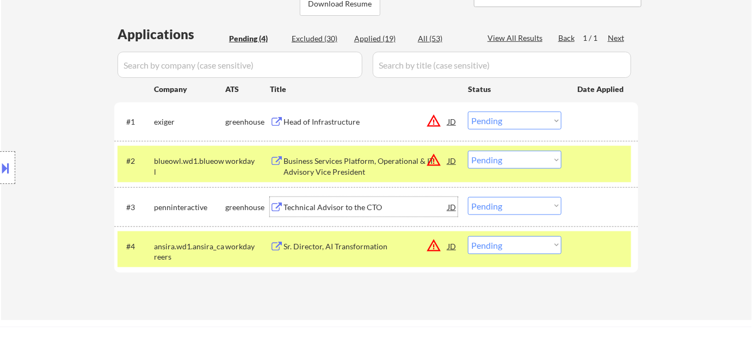
click at [515, 206] on select "Choose an option... Pending Applied Excluded (Questions) Excluded (Expired) Exc…" at bounding box center [515, 206] width 94 height 18
click at [468, 197] on select "Choose an option... Pending Applied Excluded (Questions) Excluded (Expired) Exc…" at bounding box center [515, 206] width 94 height 18
select select ""pending""
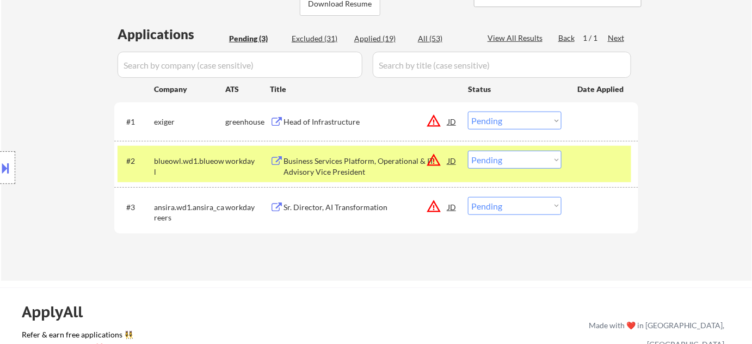
click at [318, 154] on div "Business Services Platform, Operational & IT Advisory Vice President" at bounding box center [365, 164] width 164 height 26
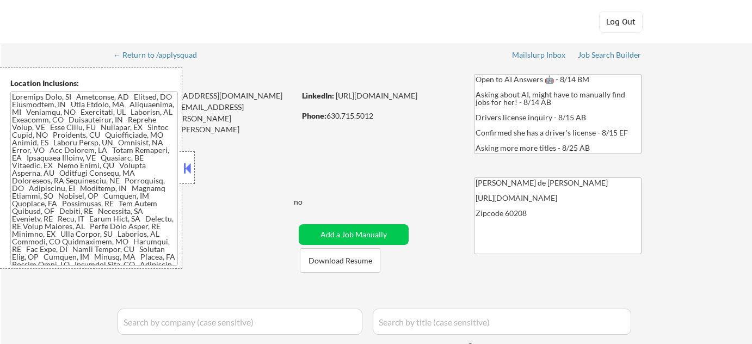
select select ""pending""
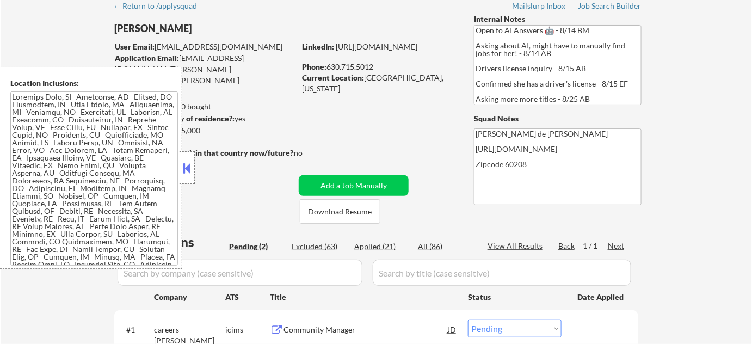
scroll to position [98, 0]
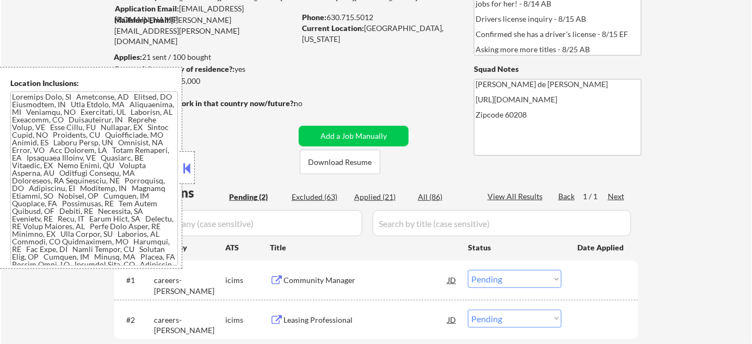
click at [187, 165] on button at bounding box center [187, 168] width 12 height 16
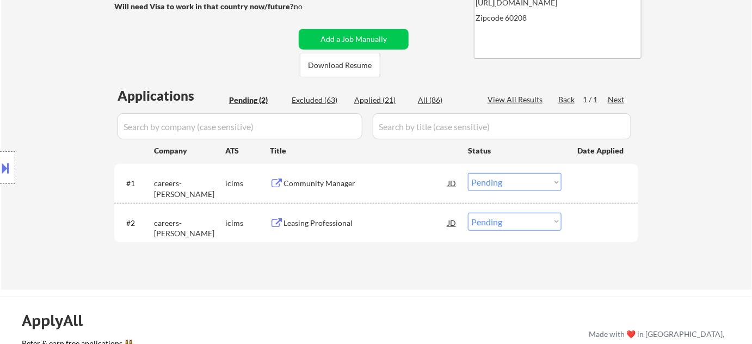
scroll to position [197, 0]
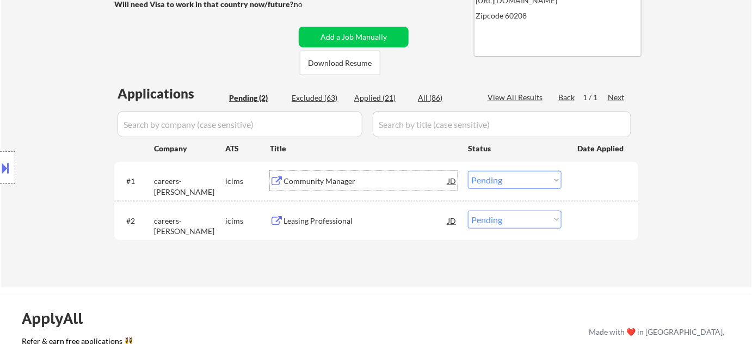
click at [342, 182] on div "Community Manager" at bounding box center [365, 181] width 164 height 11
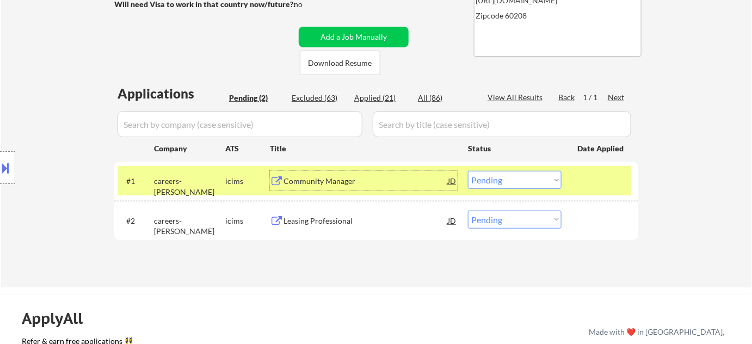
click at [321, 221] on div "Leasing Professional" at bounding box center [365, 220] width 164 height 11
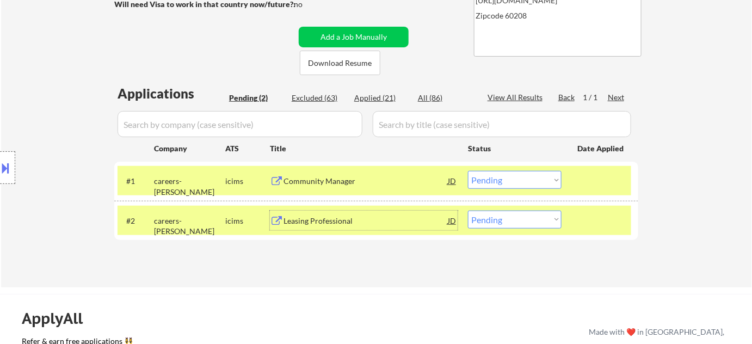
click at [336, 185] on div "Community Manager" at bounding box center [365, 181] width 164 height 11
